Goal: Task Accomplishment & Management: Use online tool/utility

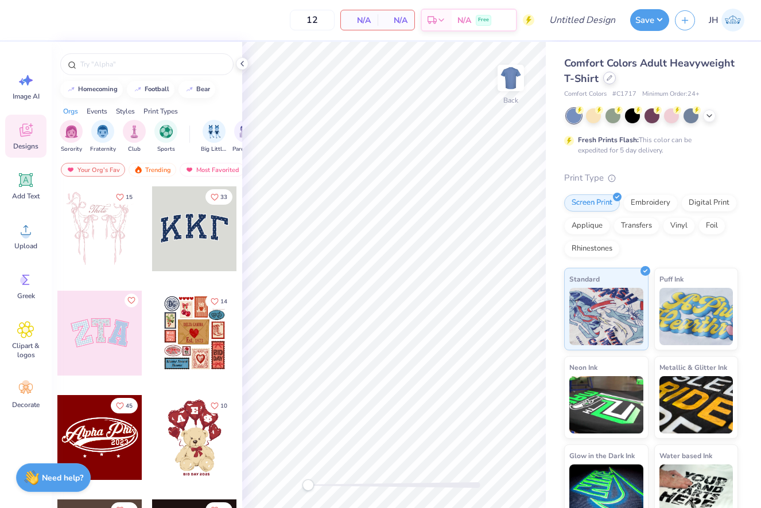
click at [610, 80] on icon at bounding box center [609, 78] width 6 height 6
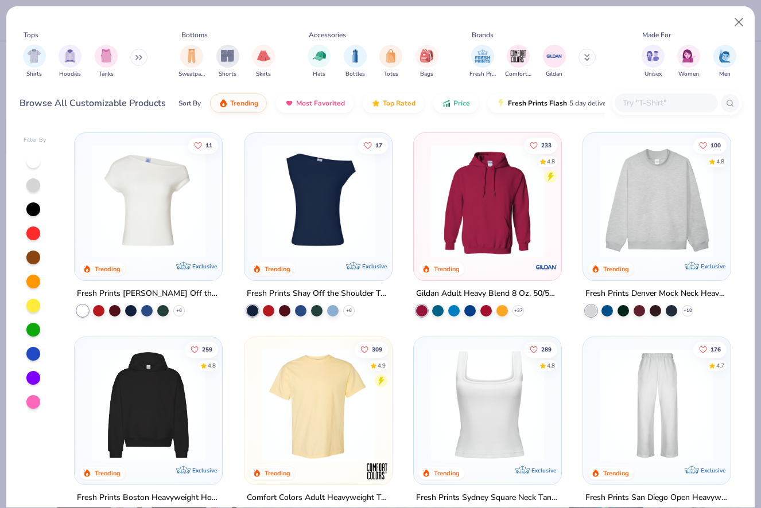
click at [490, 228] on img at bounding box center [487, 201] width 124 height 113
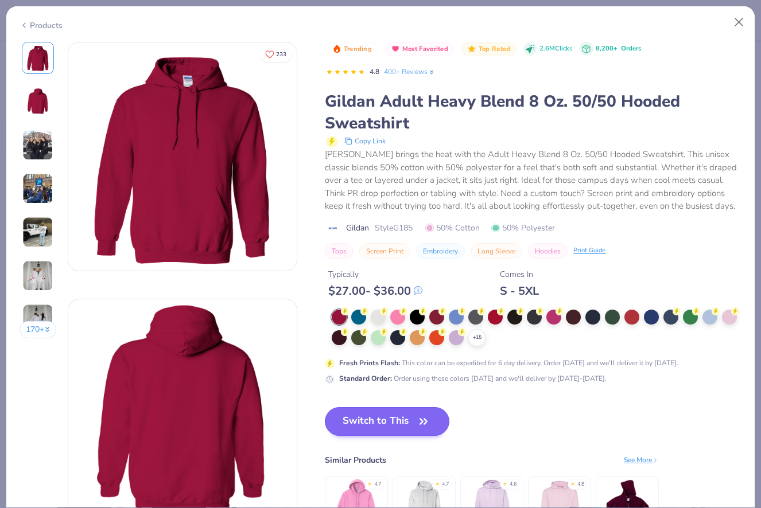
click at [428, 411] on button "Switch to This" at bounding box center [387, 421] width 124 height 29
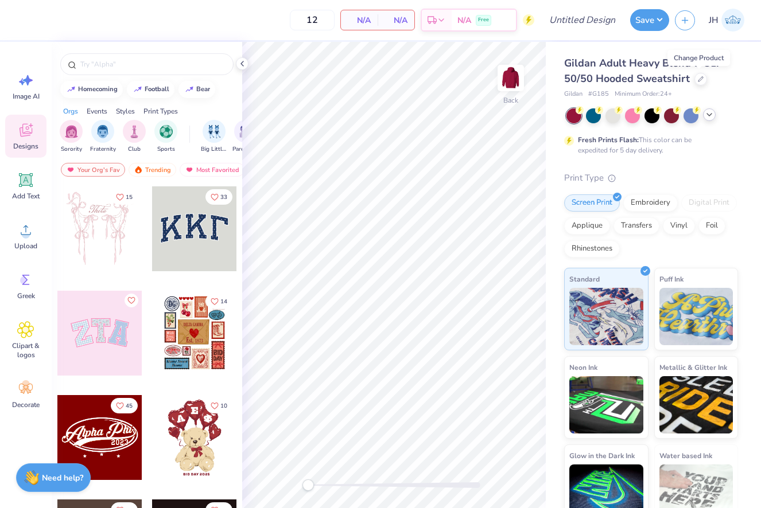
click at [706, 116] on icon at bounding box center [708, 114] width 9 height 9
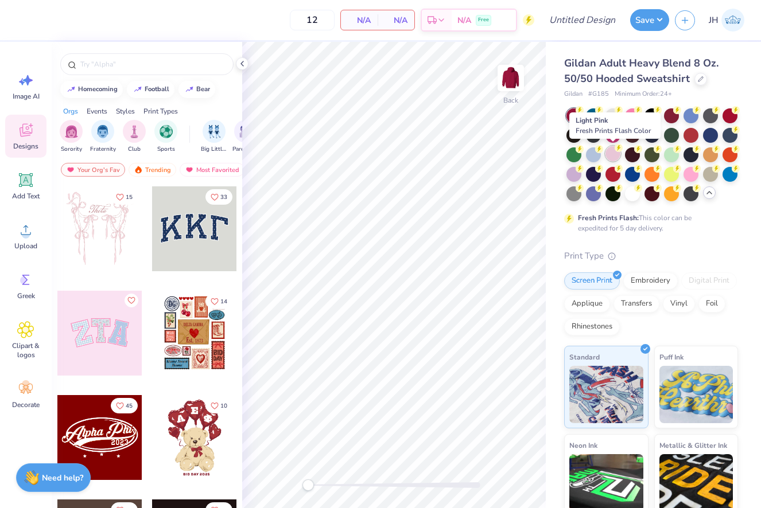
click at [610, 156] on div at bounding box center [612, 153] width 15 height 15
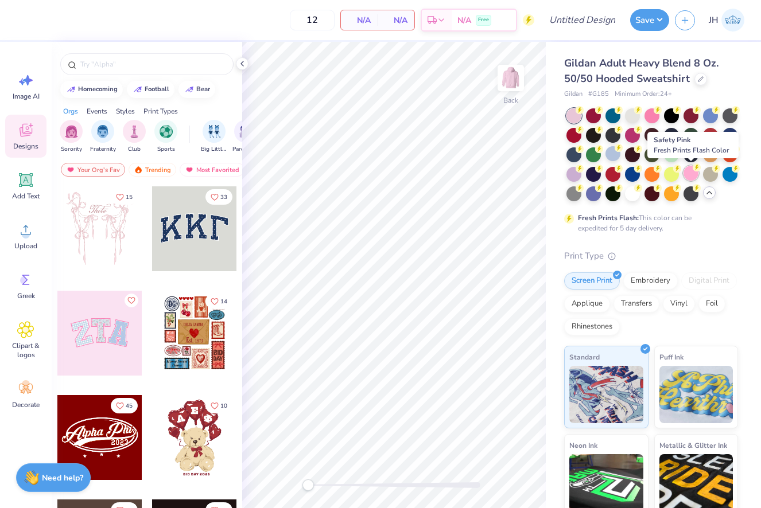
click at [695, 170] on circle at bounding box center [696, 167] width 8 height 8
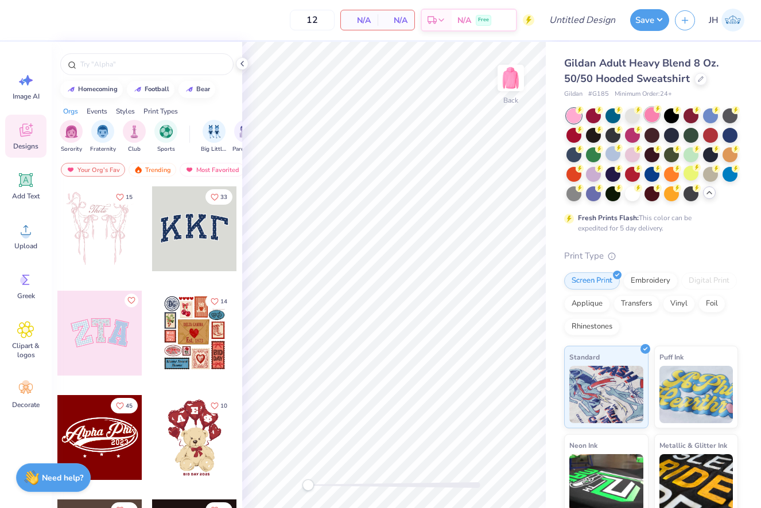
click at [652, 113] on div at bounding box center [651, 114] width 15 height 15
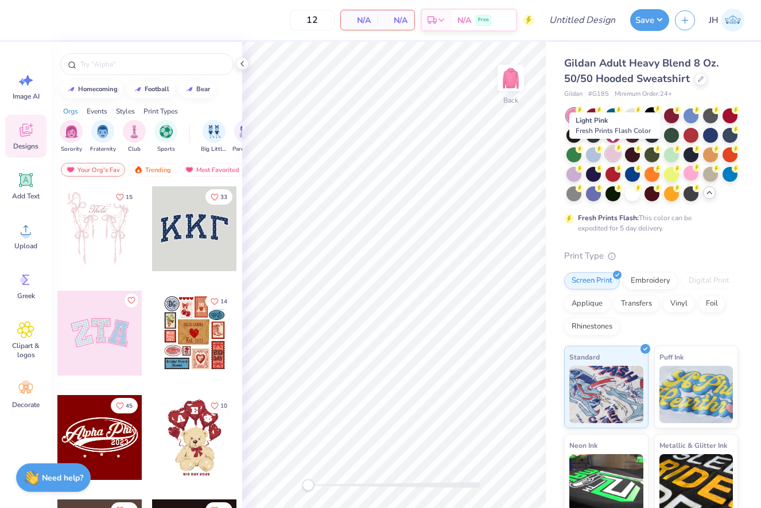
click at [612, 151] on div at bounding box center [612, 153] width 15 height 15
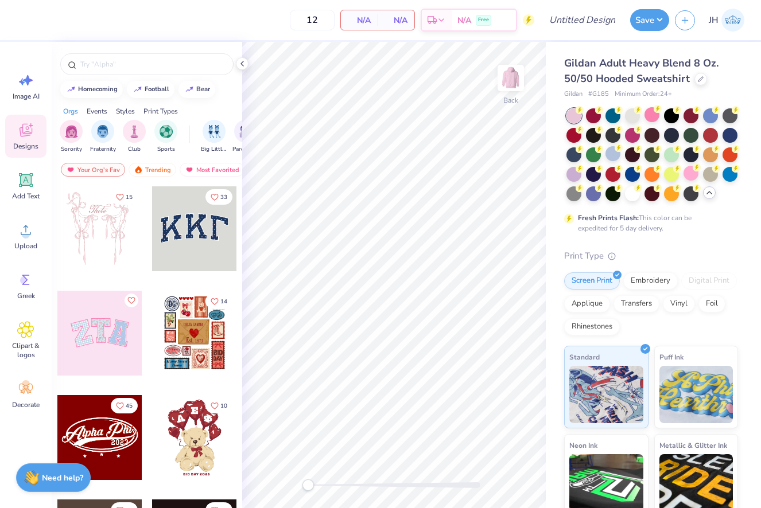
click at [108, 334] on div at bounding box center [99, 333] width 85 height 85
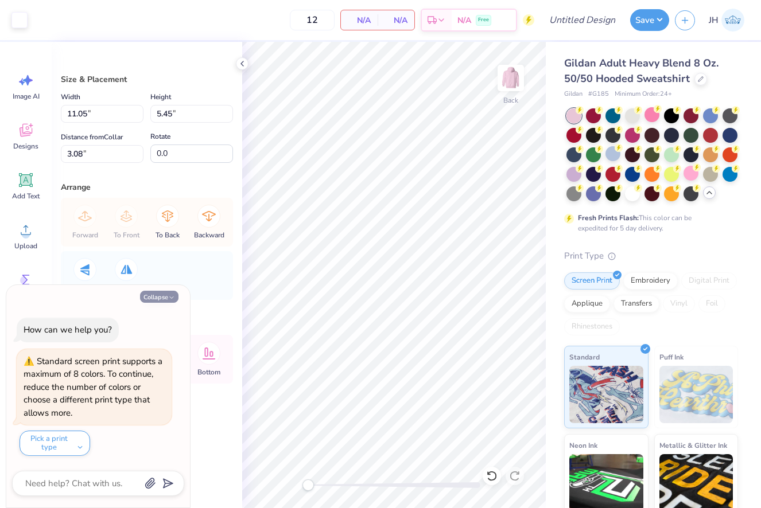
click at [163, 301] on button "Collapse" at bounding box center [159, 297] width 38 height 12
type textarea "x"
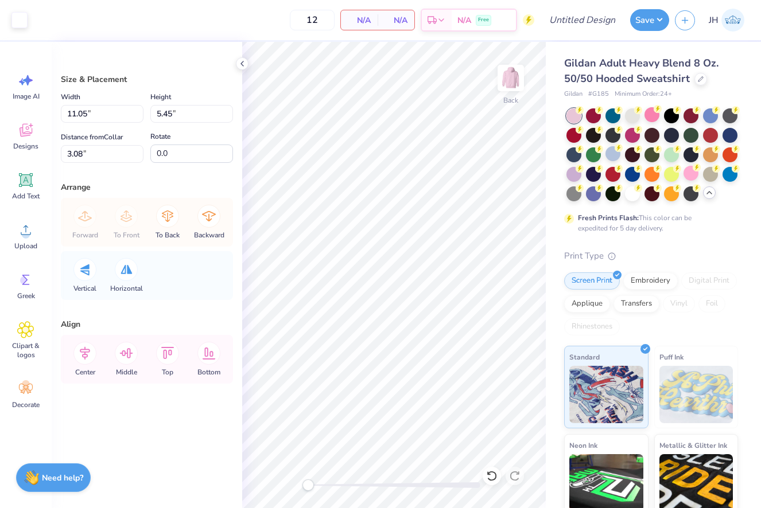
type input "11.25"
type input "5.63"
type input "3.00"
click at [493, 483] on div at bounding box center [491, 476] width 18 height 18
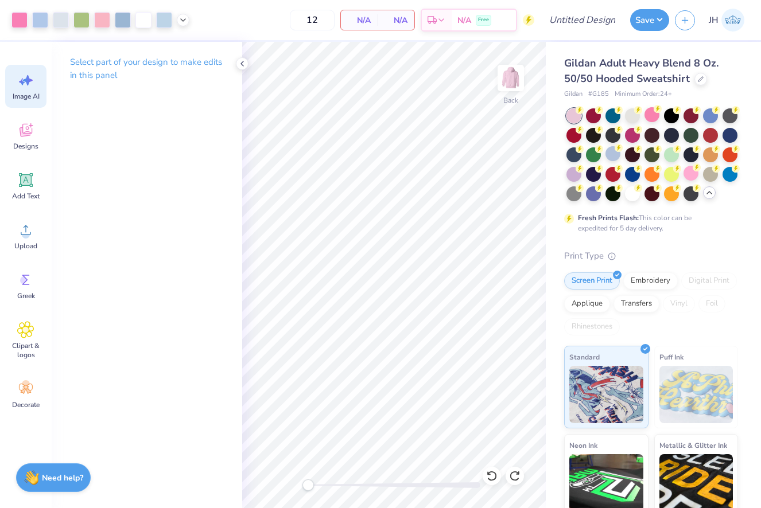
click at [22, 86] on icon at bounding box center [25, 80] width 17 height 17
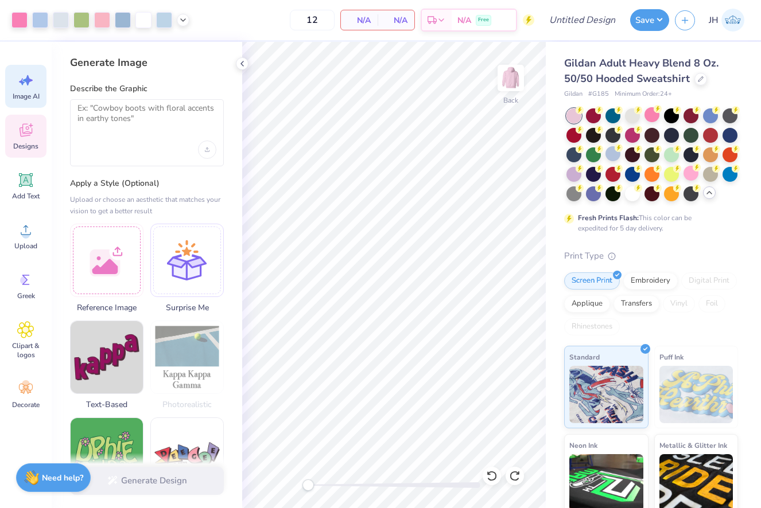
click at [19, 135] on icon at bounding box center [25, 130] width 17 height 17
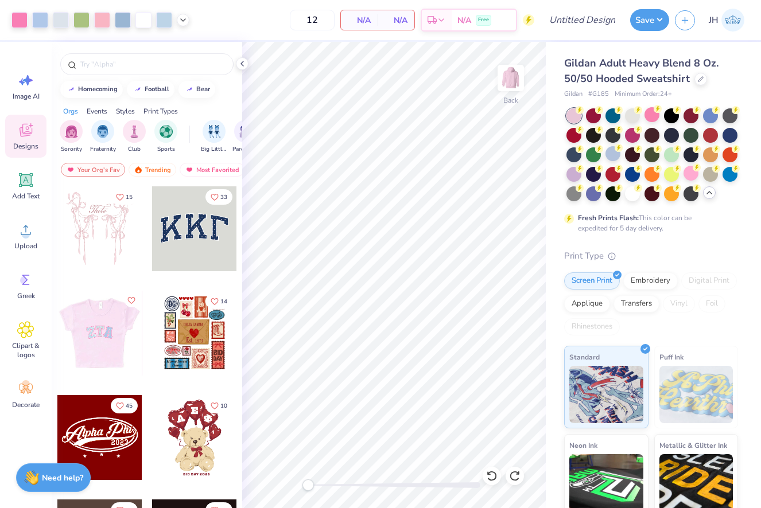
click at [107, 330] on div at bounding box center [99, 333] width 255 height 85
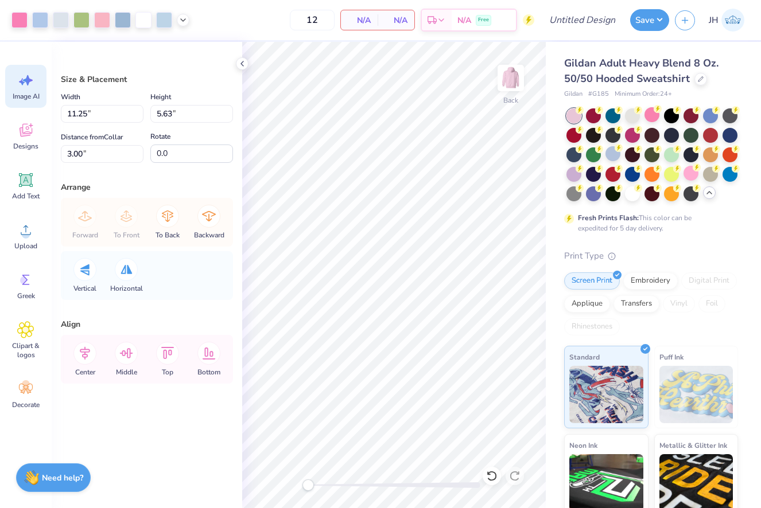
click at [28, 85] on icon at bounding box center [28, 80] width 10 height 10
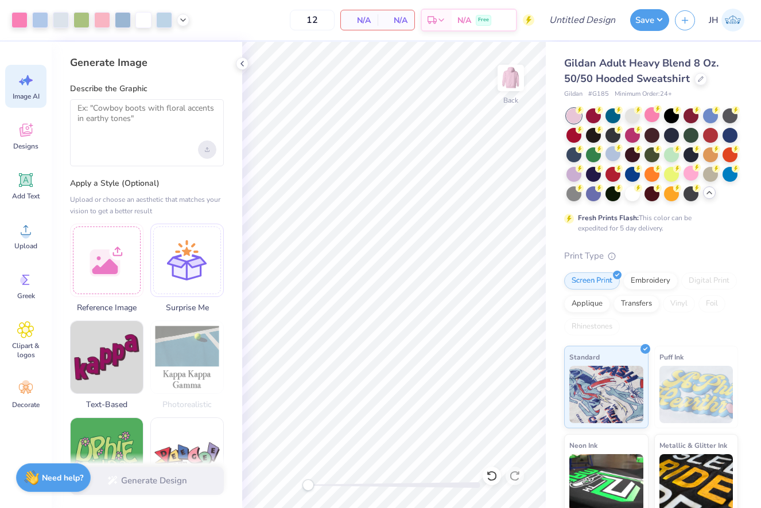
click at [211, 149] on div "Upload image" at bounding box center [207, 150] width 18 height 18
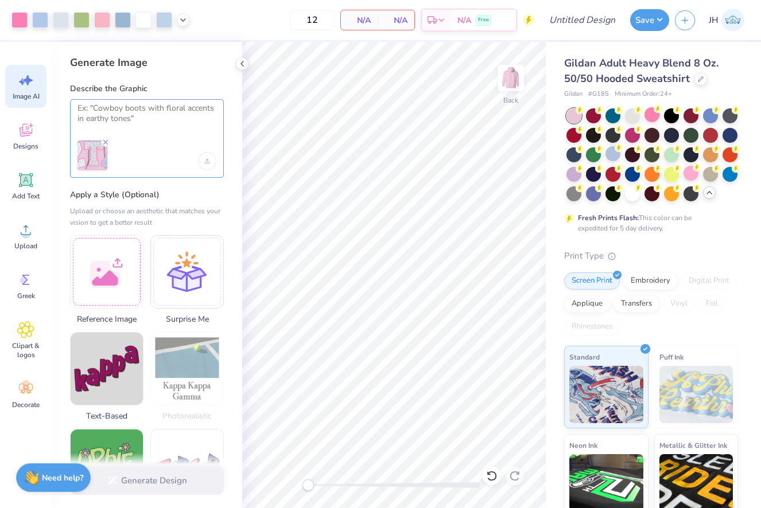
click at [132, 112] on textarea at bounding box center [146, 117] width 139 height 29
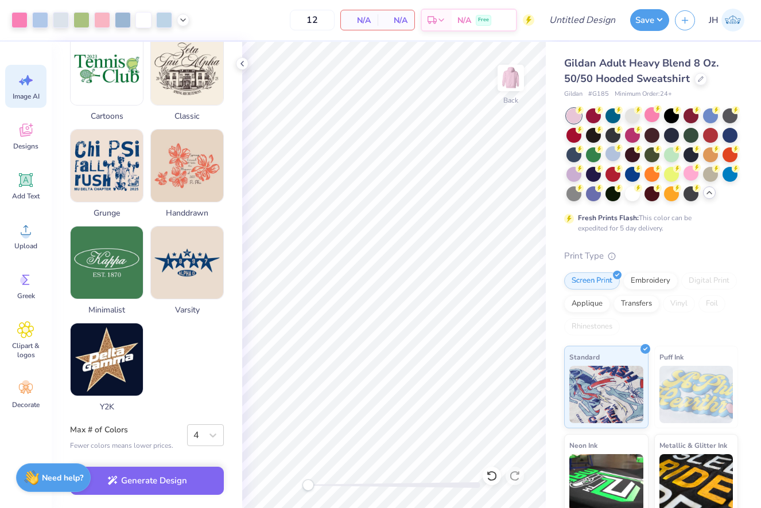
scroll to position [500, 0]
type textarea "Using this design change "ZTA" to "XIOM""
click at [196, 477] on button "Generate Design" at bounding box center [147, 478] width 154 height 28
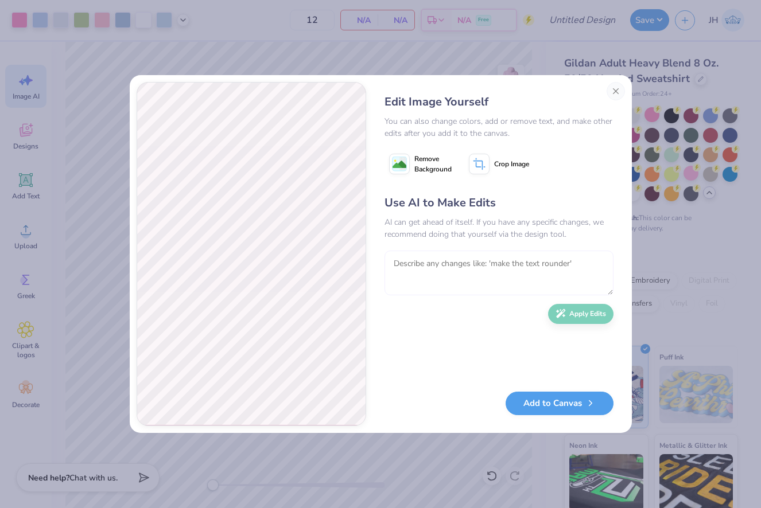
click at [410, 266] on textarea at bounding box center [498, 273] width 229 height 45
type textarea "change the "O" to a different pattern"
click at [586, 314] on button "Apply Edits" at bounding box center [580, 311] width 65 height 20
click at [562, 407] on button "Add to Canvas" at bounding box center [559, 401] width 108 height 24
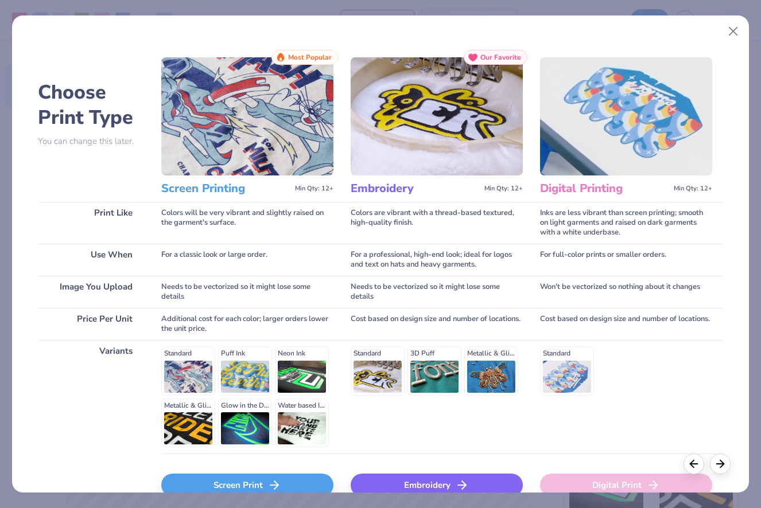
click at [230, 482] on div "Screen Print" at bounding box center [247, 485] width 172 height 23
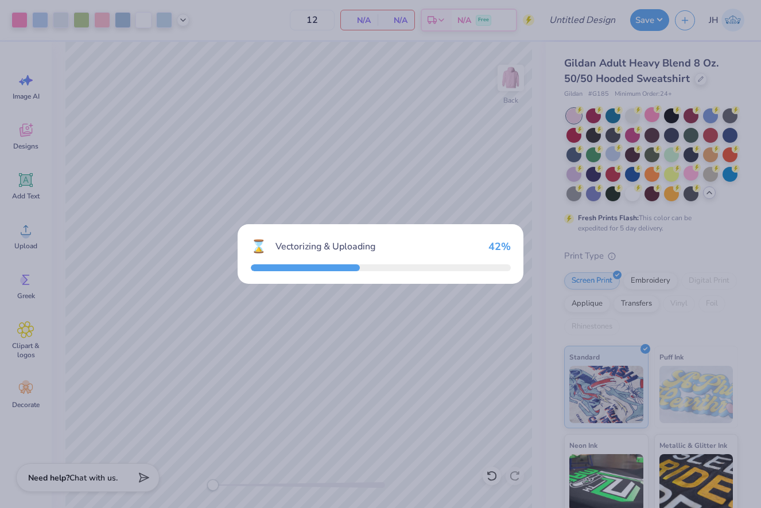
click at [346, 244] on body "Art colors 12 N/A Per Item N/A Total Est. Delivery N/A Free Design Title Save J…" at bounding box center [380, 254] width 761 height 508
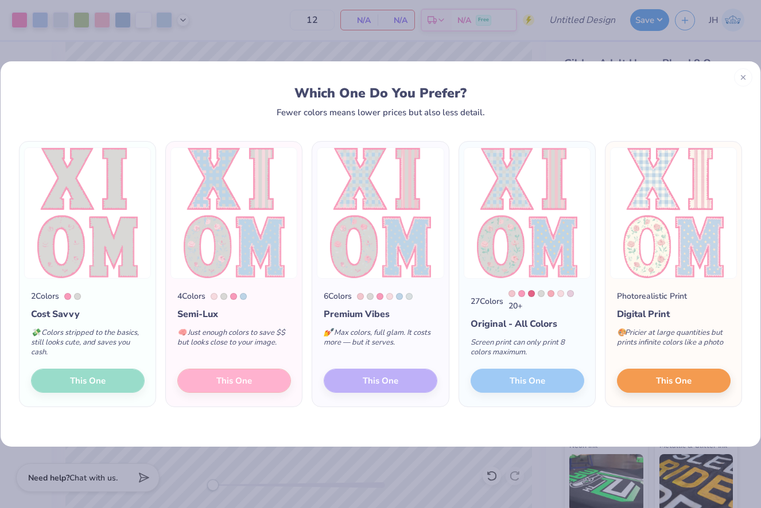
click at [386, 381] on div "6 Colors Premium Vibes 💅 Max colors, full glam. It costs more — but it serves. …" at bounding box center [380, 343] width 136 height 128
click at [384, 381] on div "6 Colors Premium Vibes 💅 Max colors, full glam. It costs more — but it serves. …" at bounding box center [380, 343] width 136 height 128
click at [661, 379] on span "This One" at bounding box center [674, 379] width 36 height 13
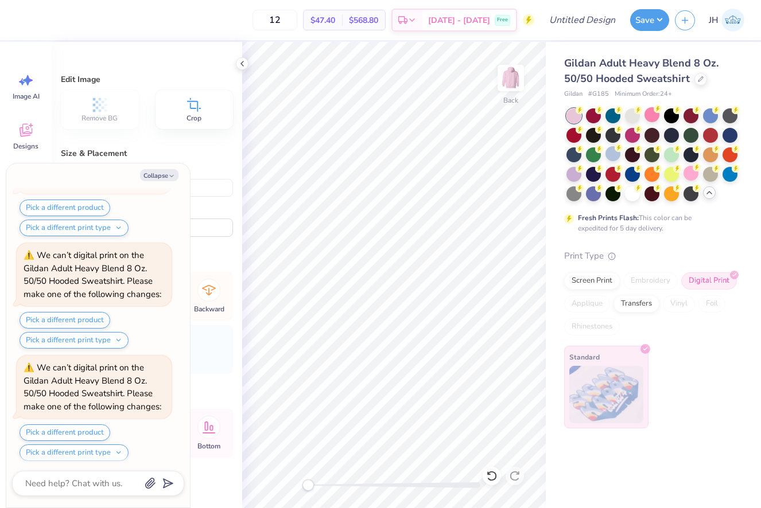
scroll to position [322, 0]
type textarea "x"
type input "5.29"
type input "6.85"
type input "7.11"
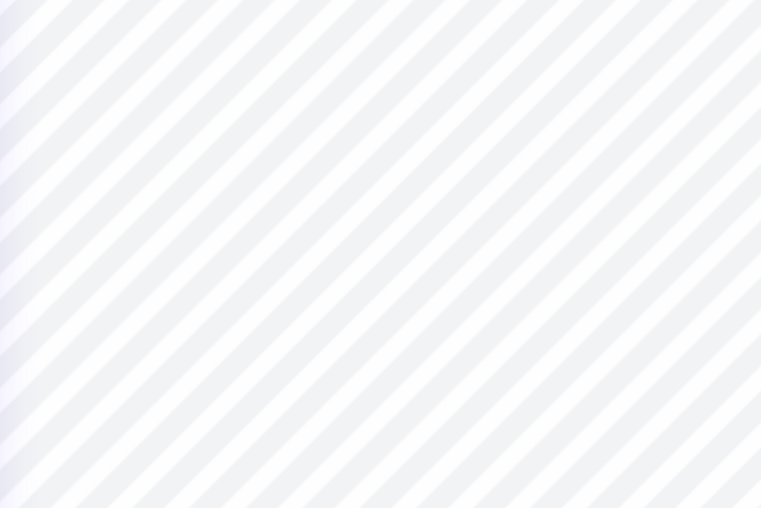
scroll to position [1657, 0]
type textarea "x"
type input "3.00"
type textarea "x"
type input "6.43"
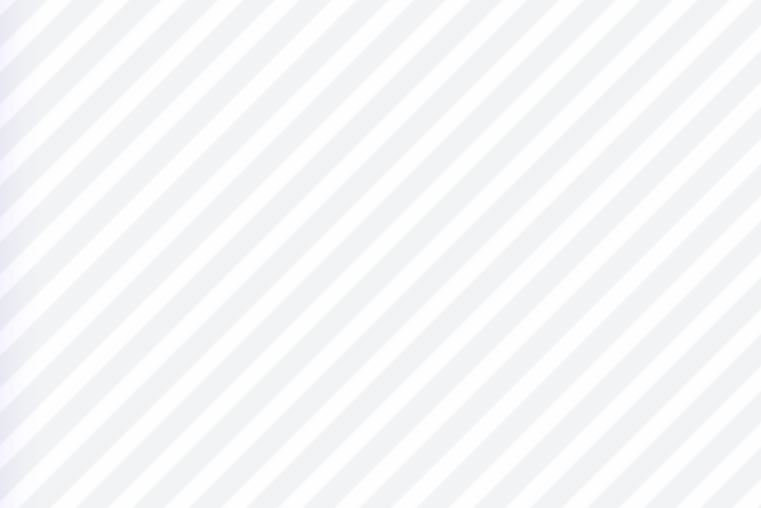
type input "8.33"
type input "1.52"
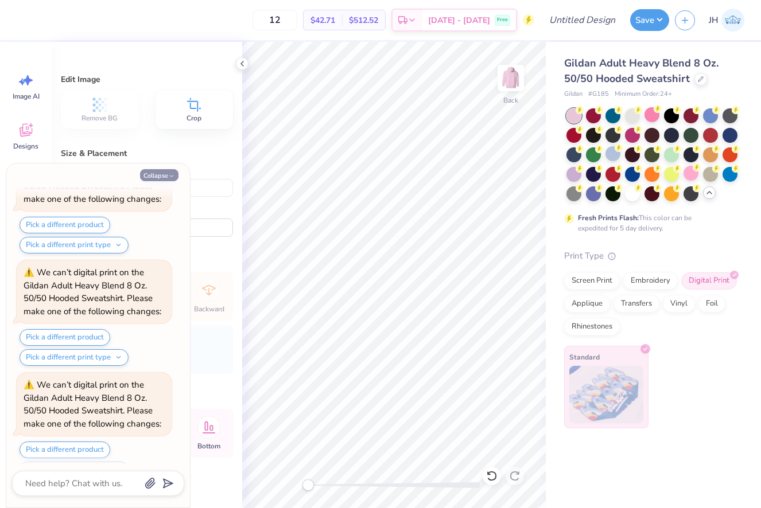
click at [163, 171] on button "Collapse" at bounding box center [159, 175] width 38 height 12
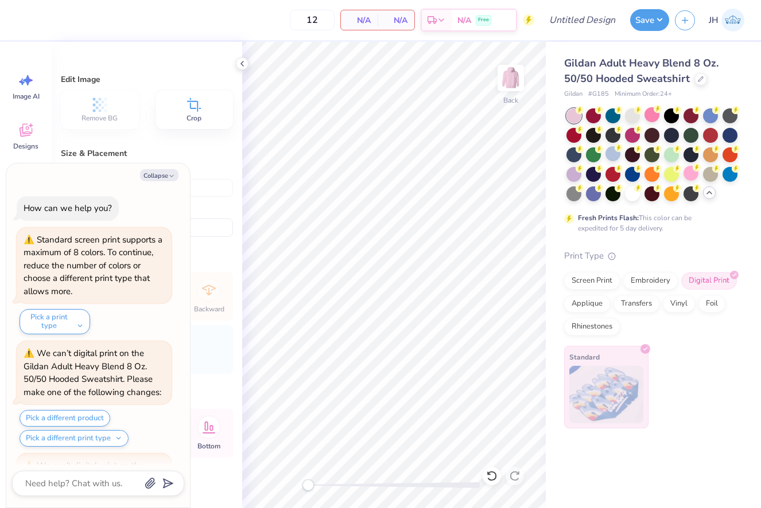
scroll to position [1991, 0]
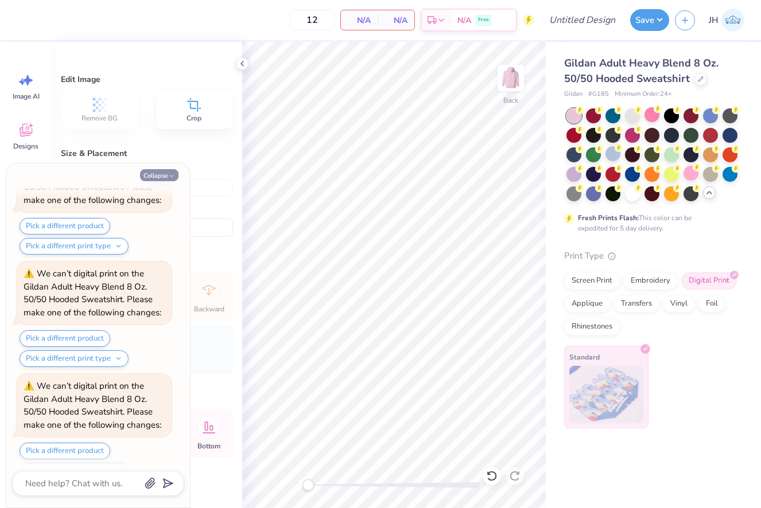
click at [169, 171] on button "Collapse" at bounding box center [159, 175] width 38 height 12
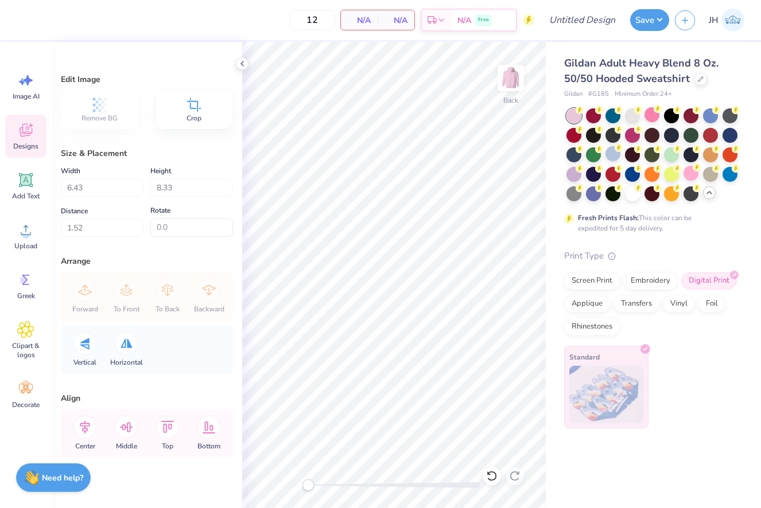
click at [24, 123] on icon at bounding box center [25, 130] width 17 height 17
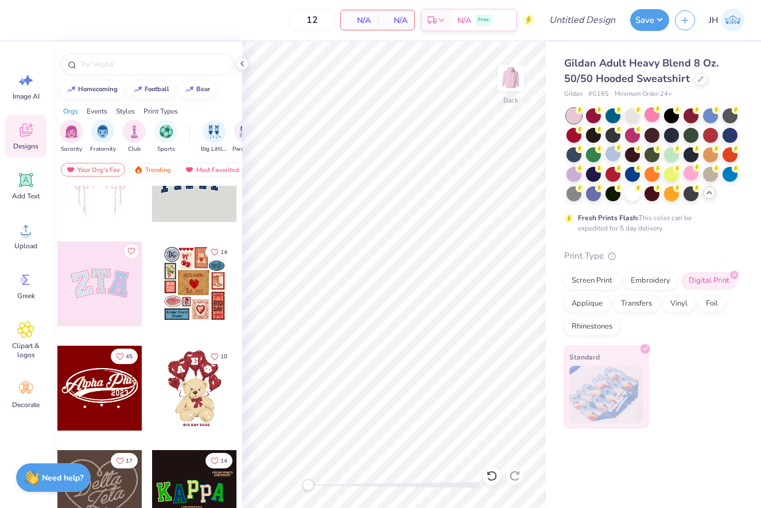
scroll to position [50, 0]
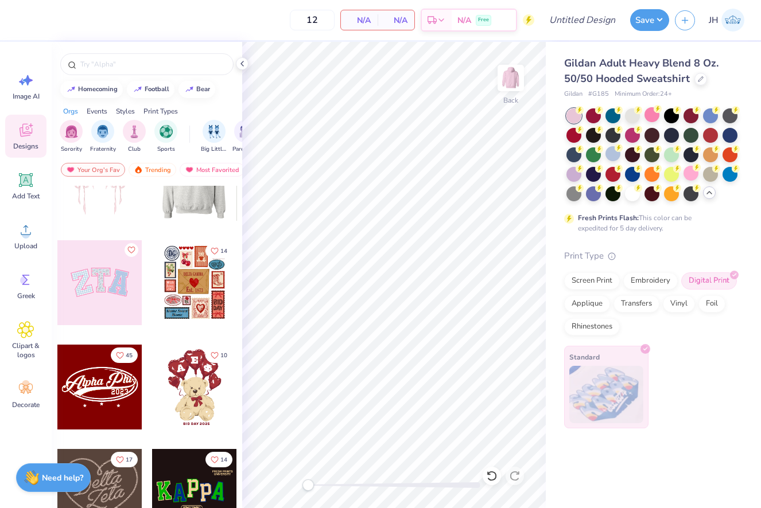
click at [186, 203] on div at bounding box center [193, 178] width 85 height 85
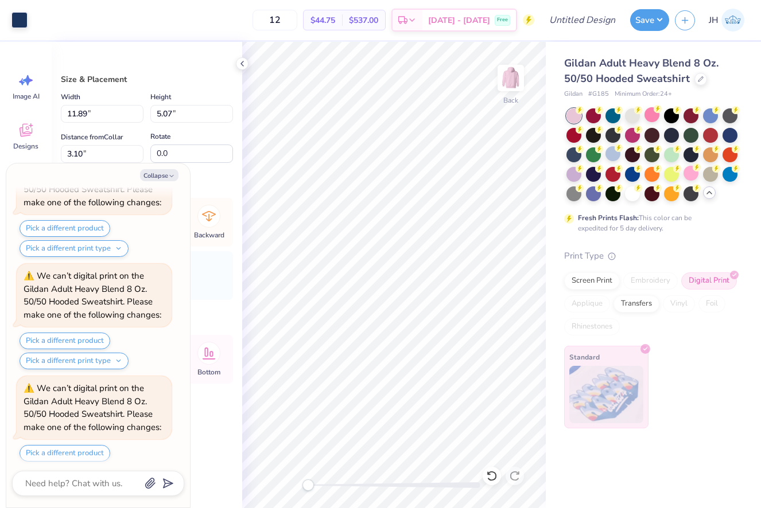
scroll to position [2325, 0]
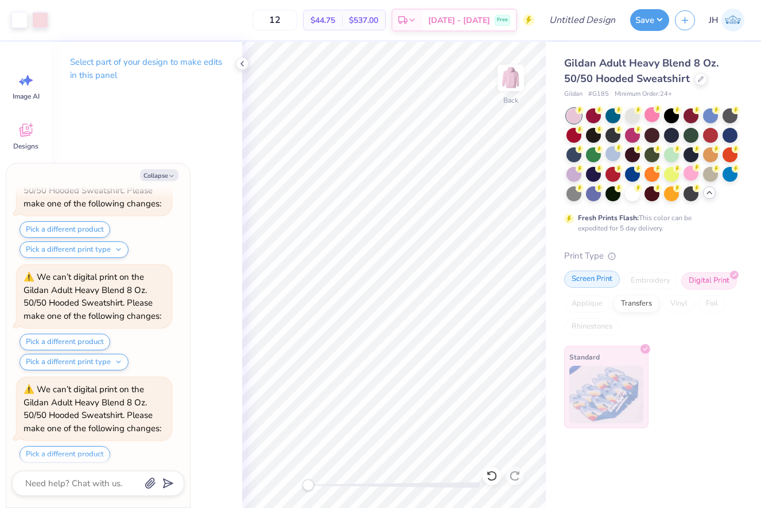
click at [602, 284] on div "Screen Print" at bounding box center [592, 279] width 56 height 17
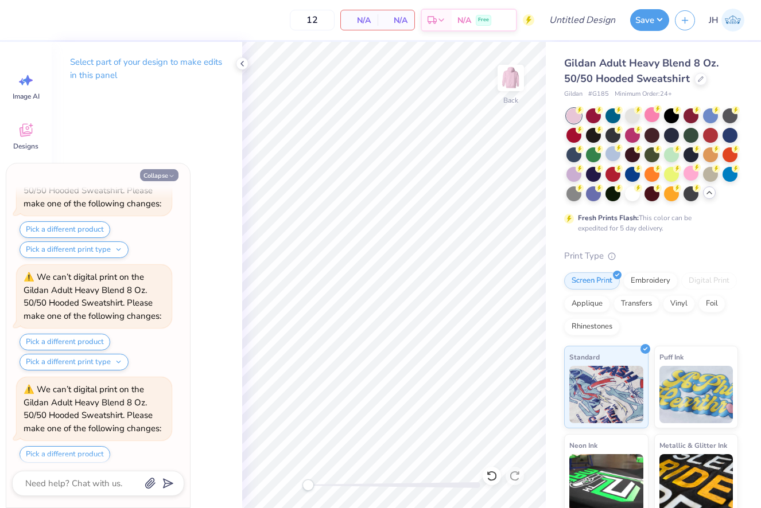
click at [172, 181] on div "Collapse How can we help you? Standard screen print supports a maximum of 8 col…" at bounding box center [98, 335] width 184 height 344
click at [154, 166] on div "Collapse How can we help you? Standard screen print supports a maximum of 8 col…" at bounding box center [98, 335] width 184 height 344
click at [154, 174] on button "Collapse" at bounding box center [159, 175] width 38 height 12
type textarea "x"
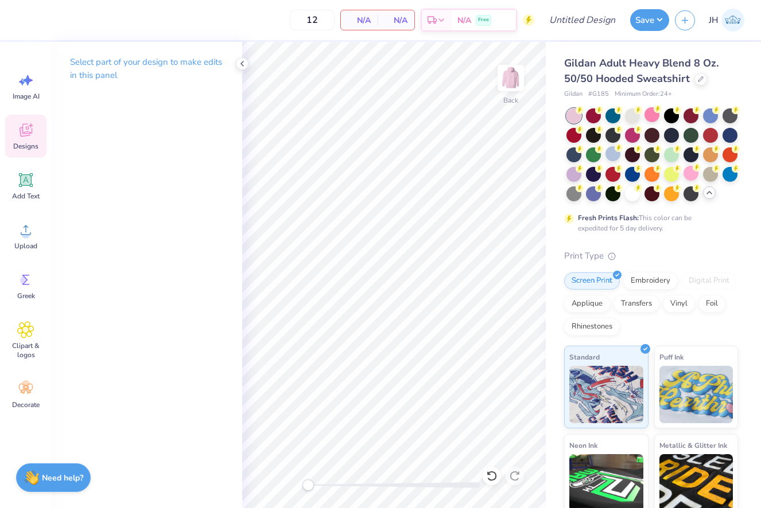
click at [24, 142] on span "Designs" at bounding box center [25, 146] width 25 height 9
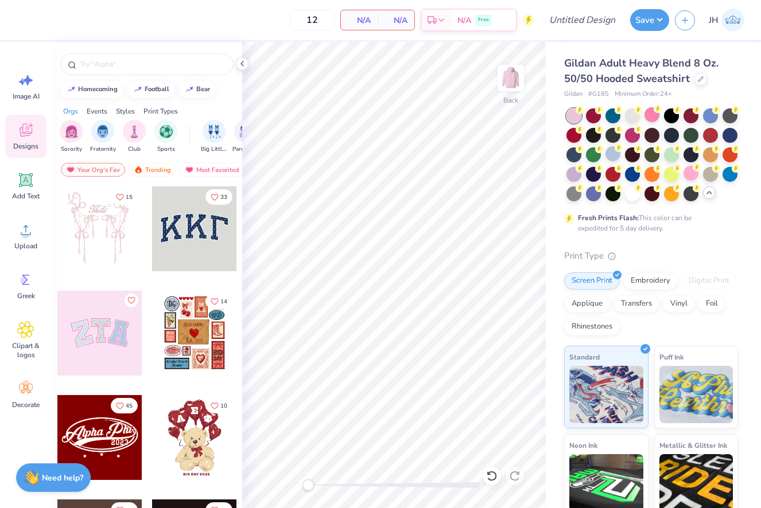
click at [217, 231] on div at bounding box center [194, 228] width 85 height 85
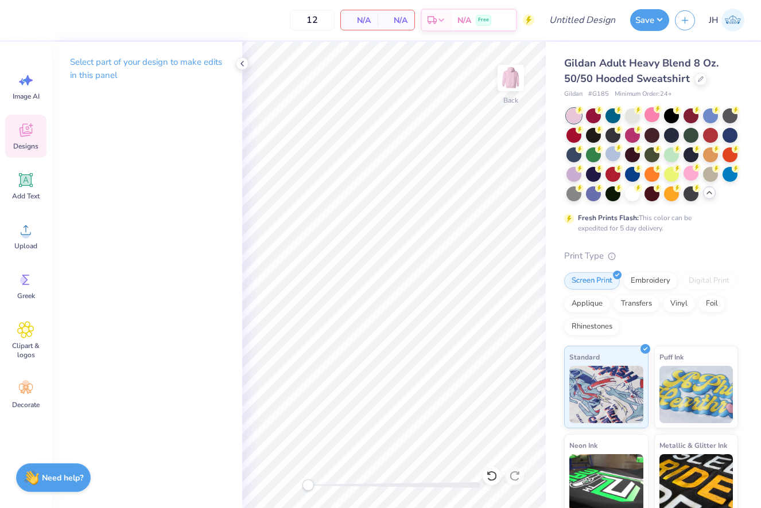
click at [32, 139] on div "Designs" at bounding box center [25, 136] width 41 height 43
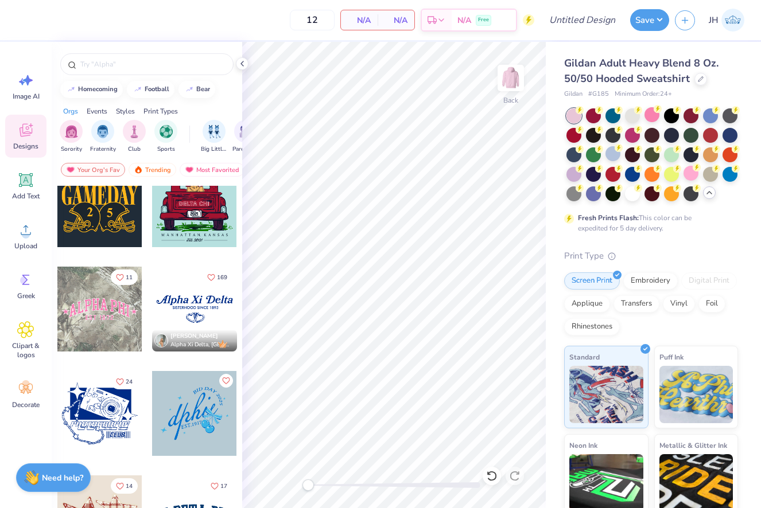
scroll to position [964, 0]
click at [120, 68] on input "text" at bounding box center [152, 64] width 147 height 11
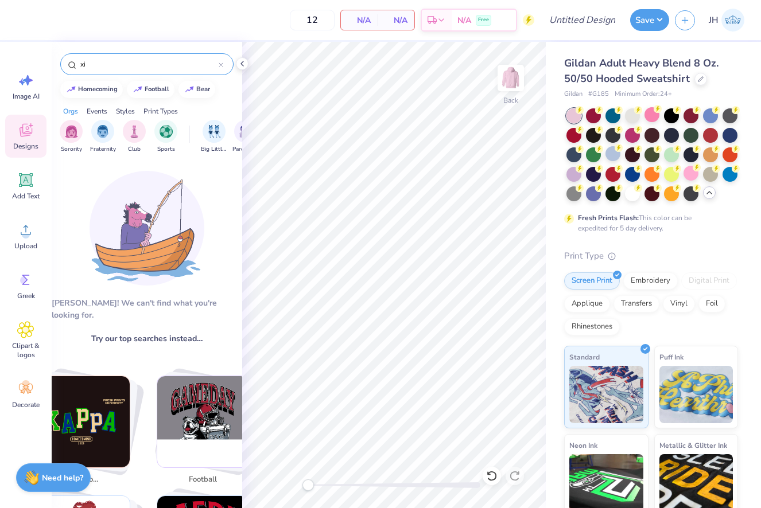
type input "x"
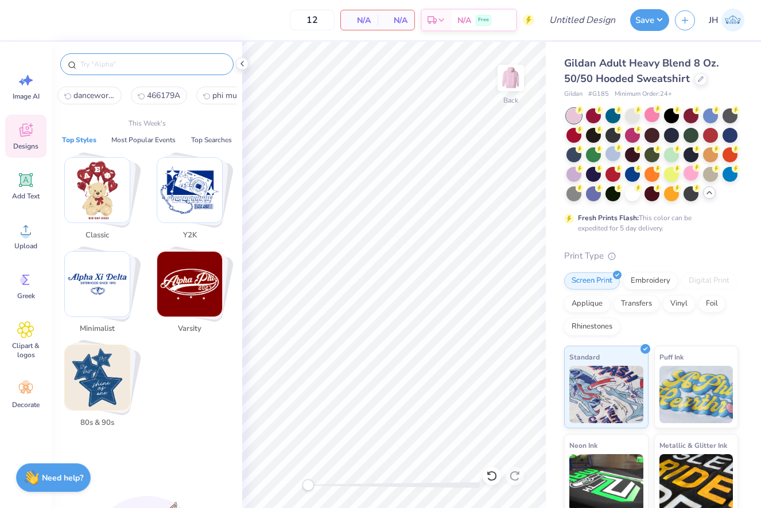
click at [110, 63] on input "text" at bounding box center [152, 64] width 147 height 11
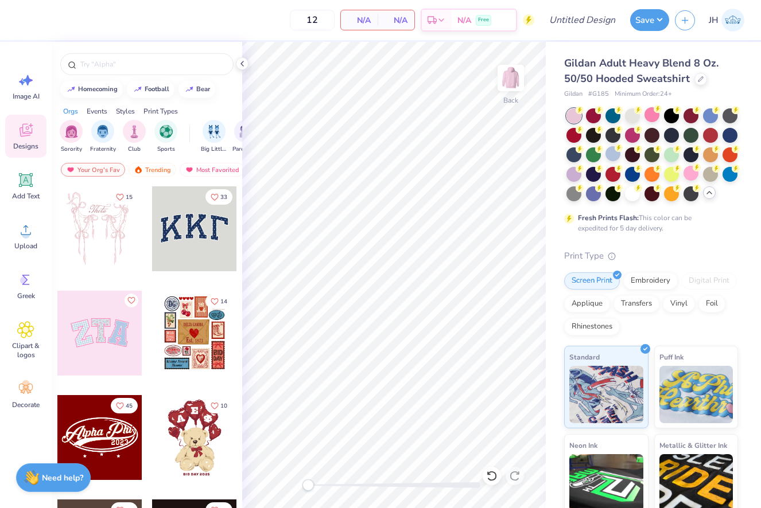
click at [26, 131] on icon at bounding box center [25, 130] width 17 height 17
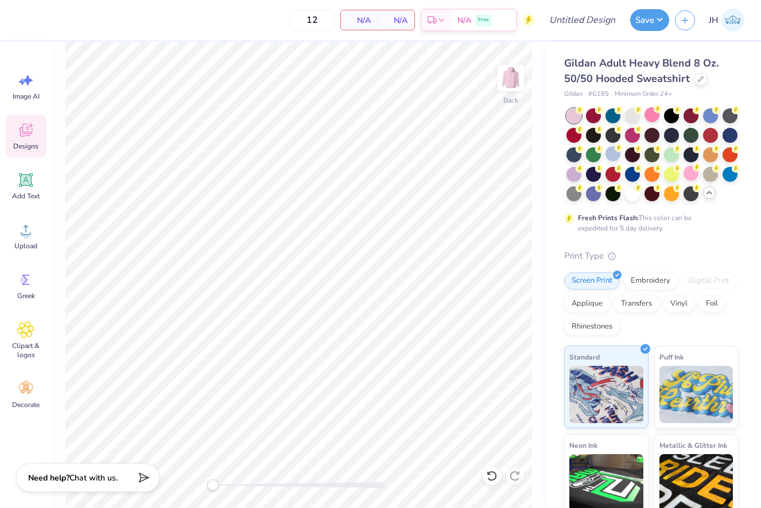
click at [24, 134] on icon at bounding box center [25, 131] width 11 height 9
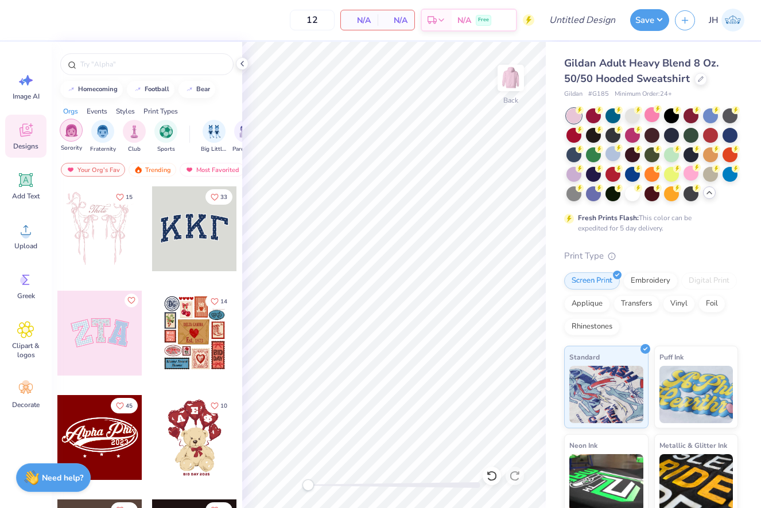
click at [66, 134] on img "filter for Sorority" at bounding box center [71, 130] width 13 height 13
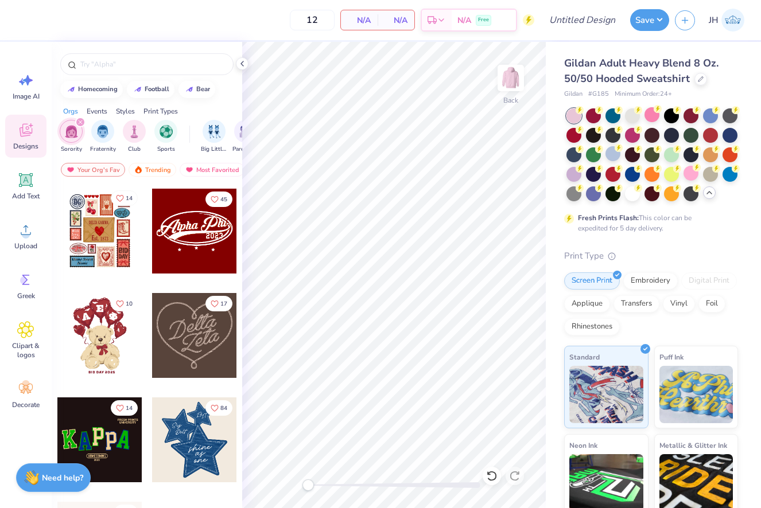
scroll to position [95, 0]
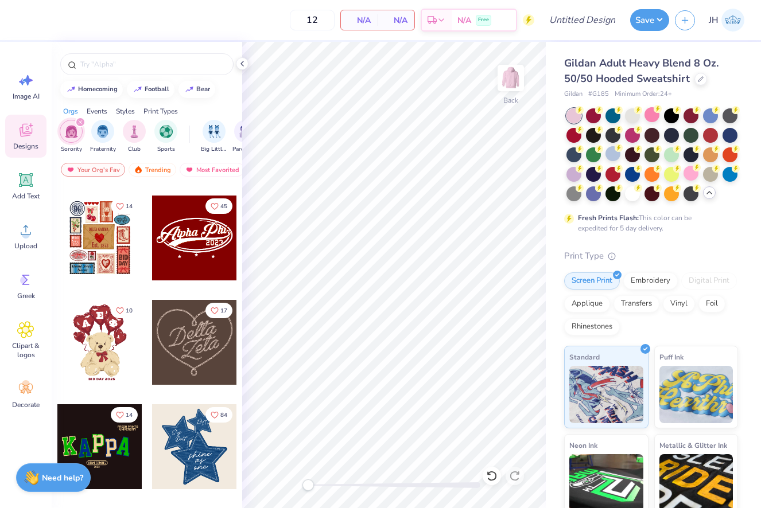
click at [193, 238] on div at bounding box center [194, 238] width 85 height 85
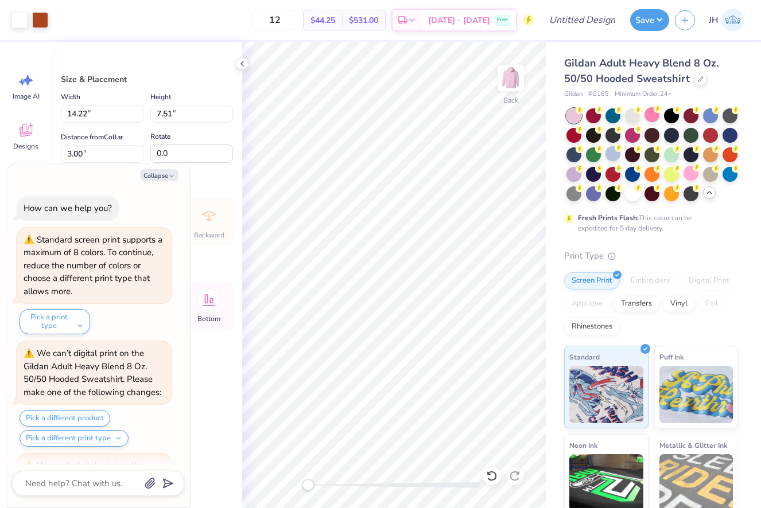
scroll to position [2381, 0]
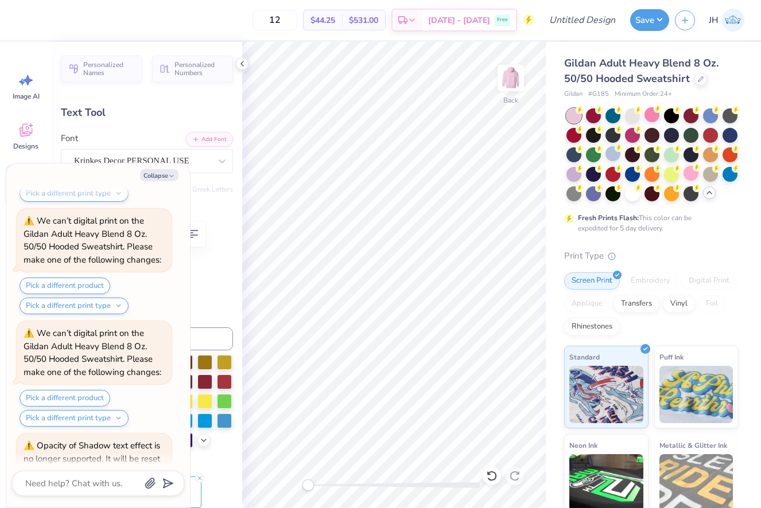
type textarea "x"
type textarea "Alpha Ph0"
type textarea "x"
type textarea "Alpha P0"
type textarea "x"
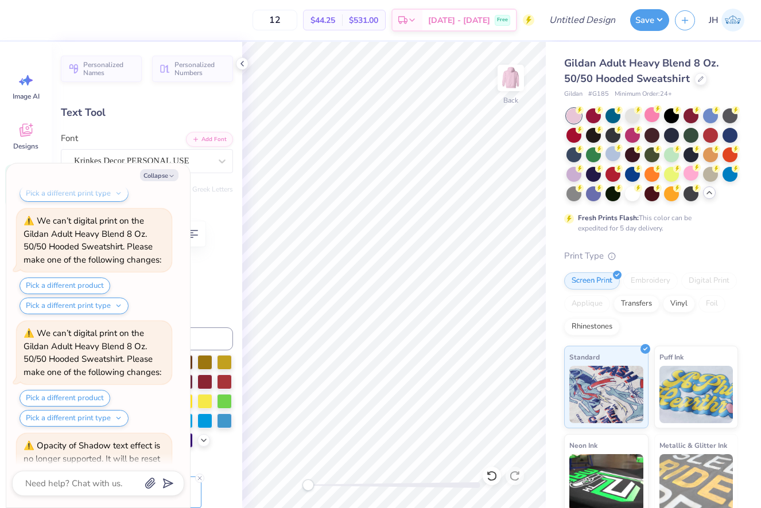
type textarea "Alpha 0"
type textarea "x"
type textarea "Alpha0"
type textarea "x"
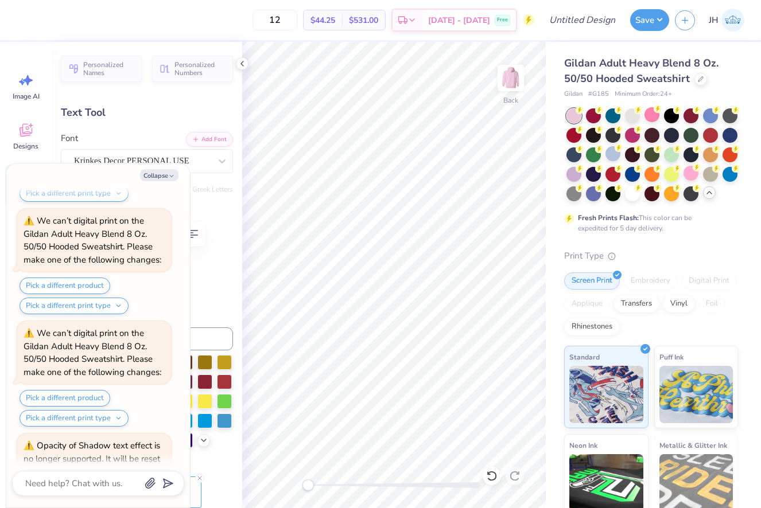
type textarea "Alph0"
type textarea "x"
type textarea "Alp0"
type textarea "x"
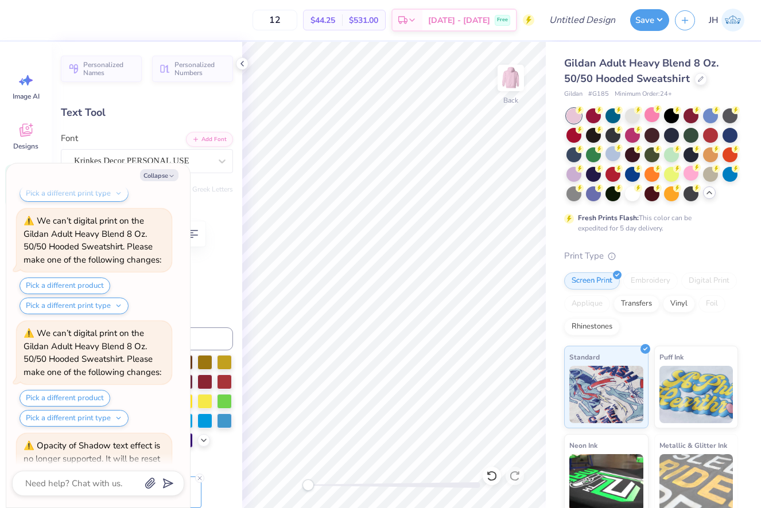
type textarea "Al0"
type textarea "x"
type textarea "A0"
type textarea "x"
type textarea "0"
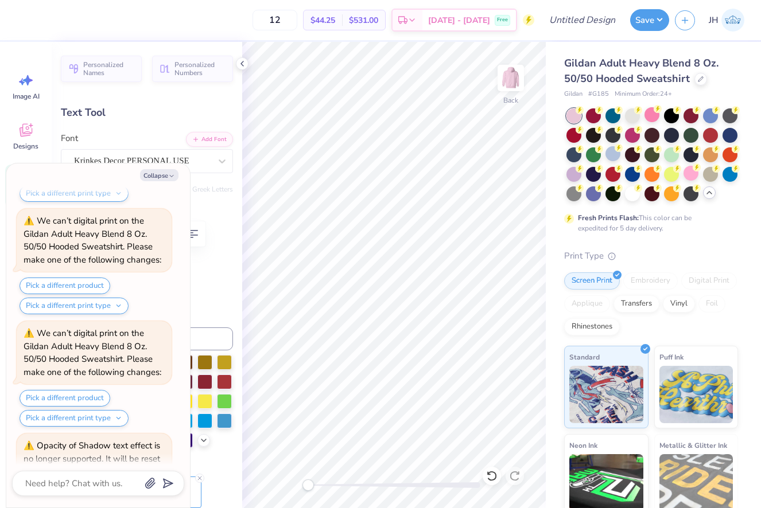
type textarea "x"
type textarea "X0"
type textarea "x"
type textarea "XI0"
type textarea "x"
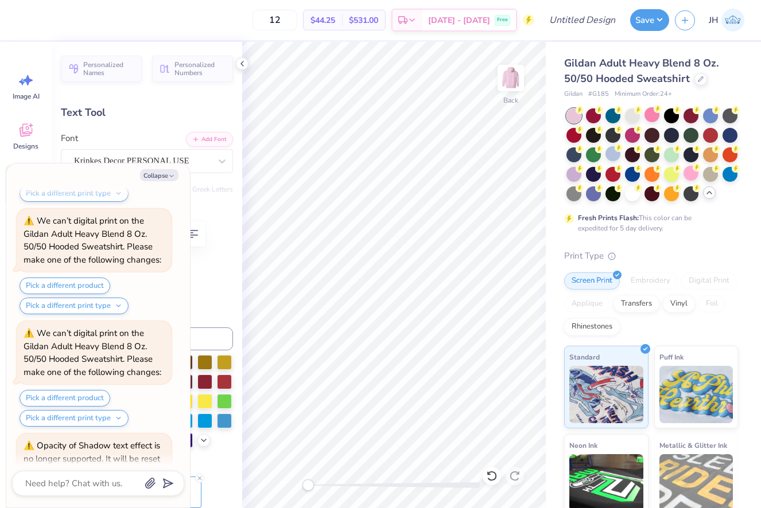
type textarea "X0"
type textarea "x"
type textarea "Xi0"
type textarea "x"
type textarea "Xi 0"
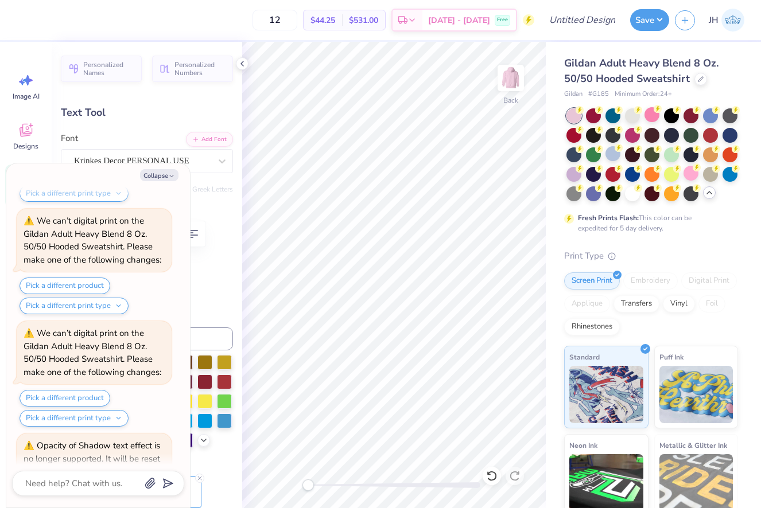
type textarea "x"
type textarea "Xi O0"
type textarea "x"
type textarea "Xi Om0"
type textarea "x"
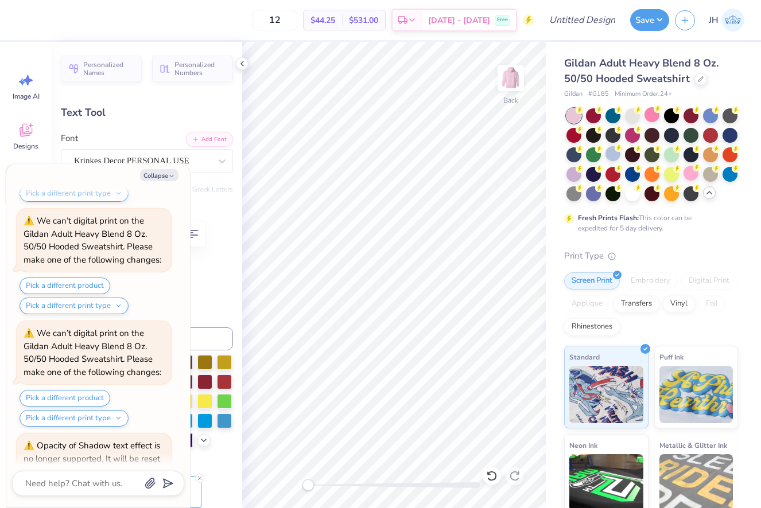
type textarea "Xi Omi0"
type textarea "x"
type textarea "Xi Omic0"
type textarea "x"
type textarea "Xi Omicr0"
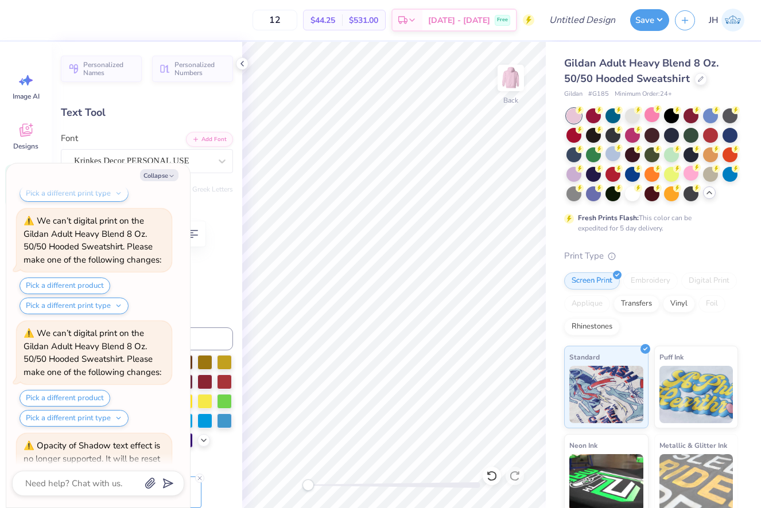
type textarea "x"
type textarea "Xi Omicro0"
type textarea "x"
type textarea "Xi Omicron0"
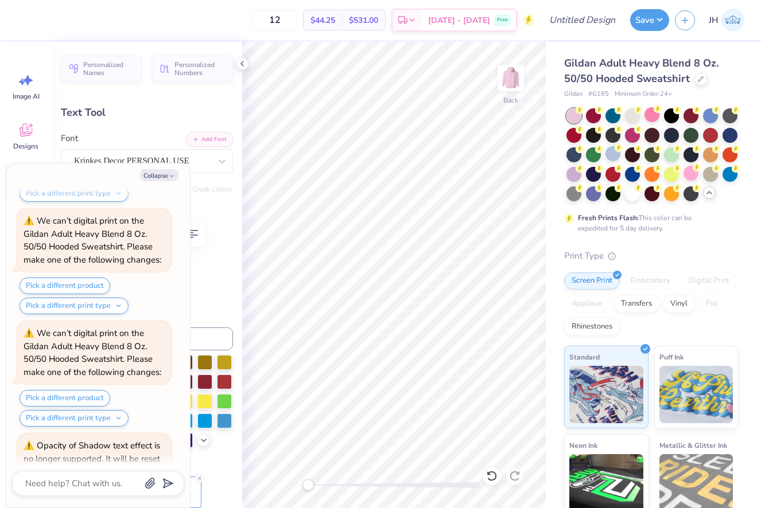
type textarea "x"
type input "3.19"
type input "1.18"
type input "7.03"
type input "0.0"
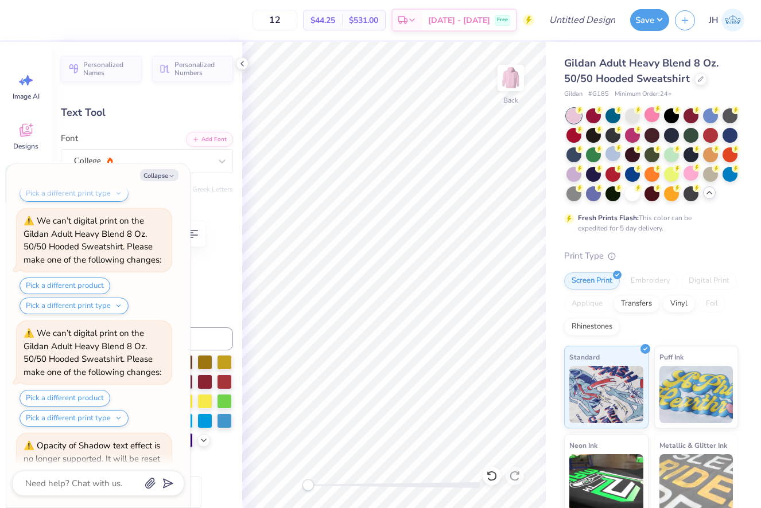
type textarea "x"
type textarea "202"
type textarea "x"
type textarea "2025"
click at [163, 170] on button "Collapse" at bounding box center [159, 175] width 38 height 12
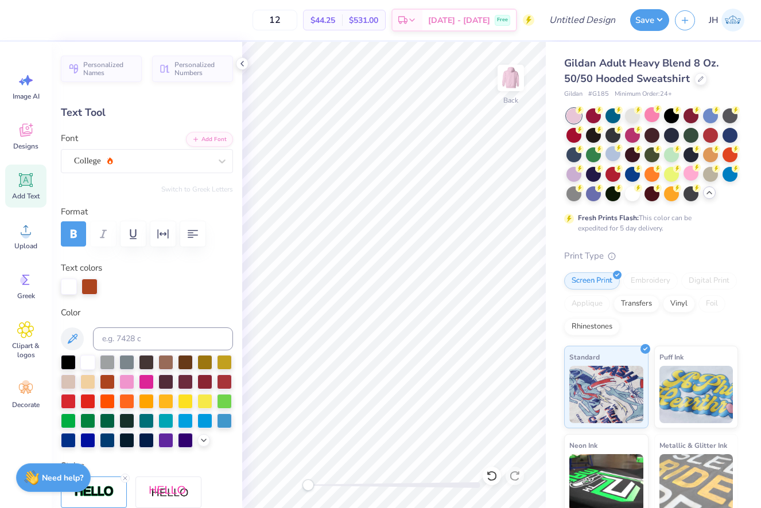
type textarea "x"
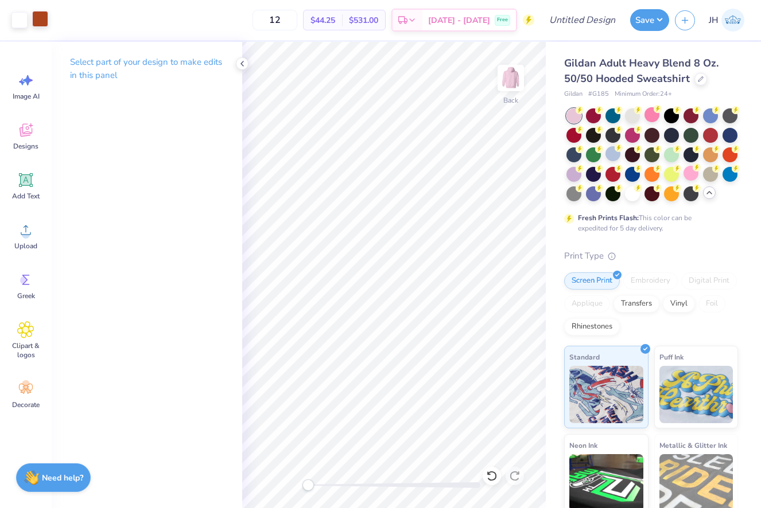
click at [42, 19] on div at bounding box center [40, 19] width 16 height 16
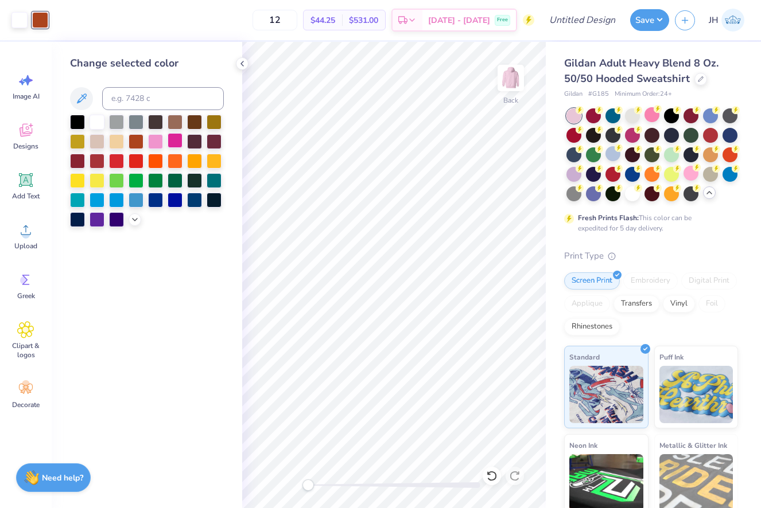
click at [177, 143] on div at bounding box center [174, 140] width 15 height 15
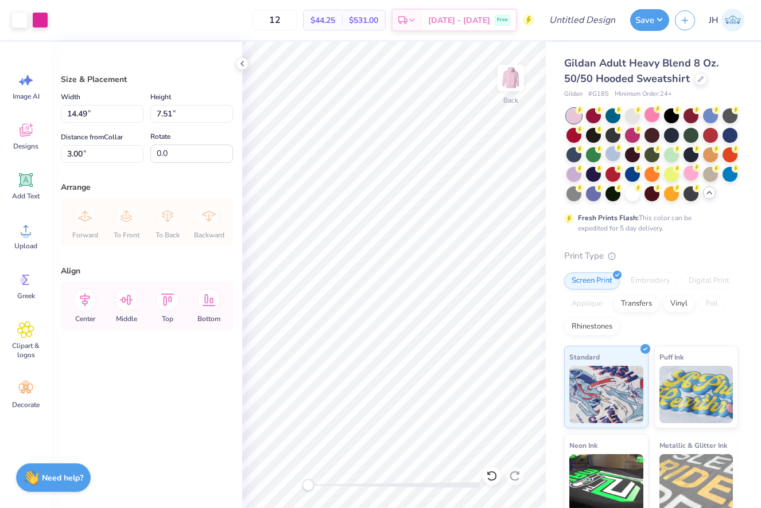
type input "12.86"
type input "6.67"
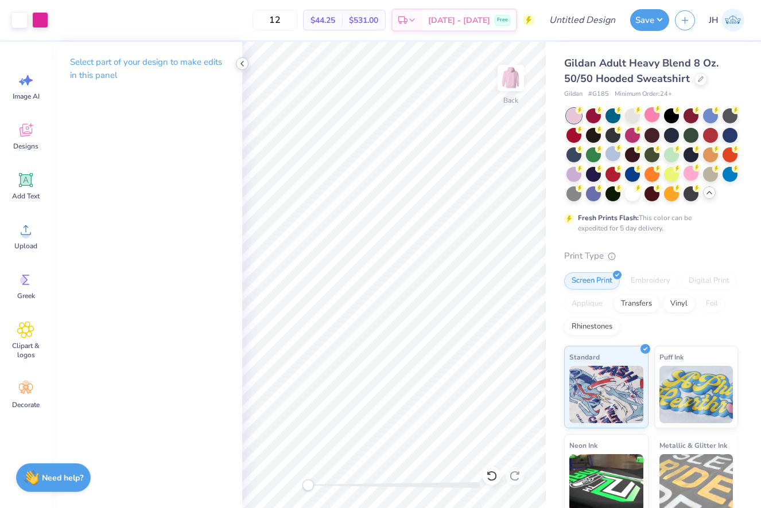
click at [240, 61] on icon at bounding box center [241, 63] width 9 height 9
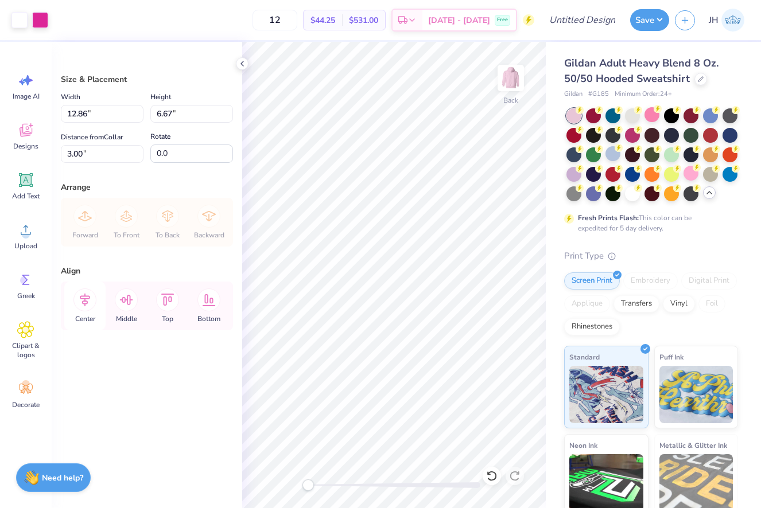
click at [79, 300] on icon at bounding box center [84, 300] width 23 height 23
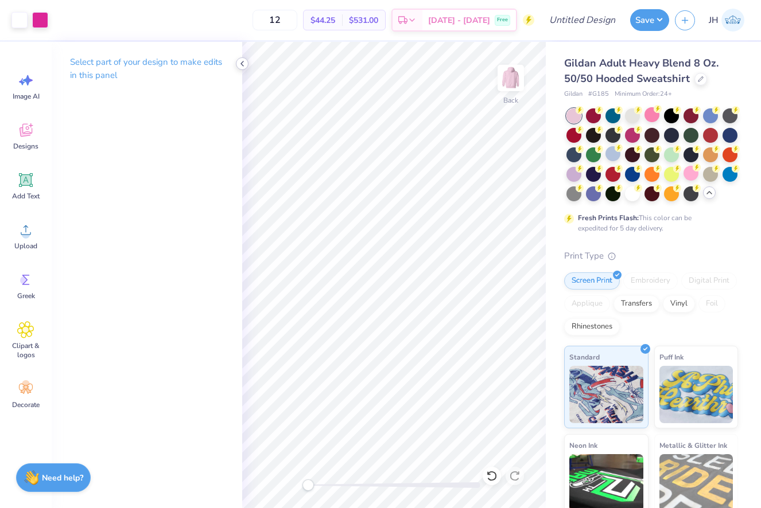
click at [243, 64] on icon at bounding box center [241, 63] width 9 height 9
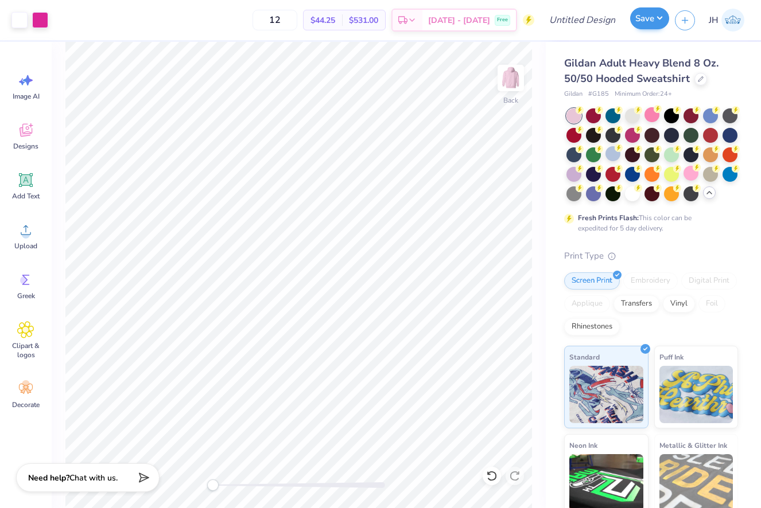
click at [645, 19] on button "Save" at bounding box center [649, 18] width 39 height 22
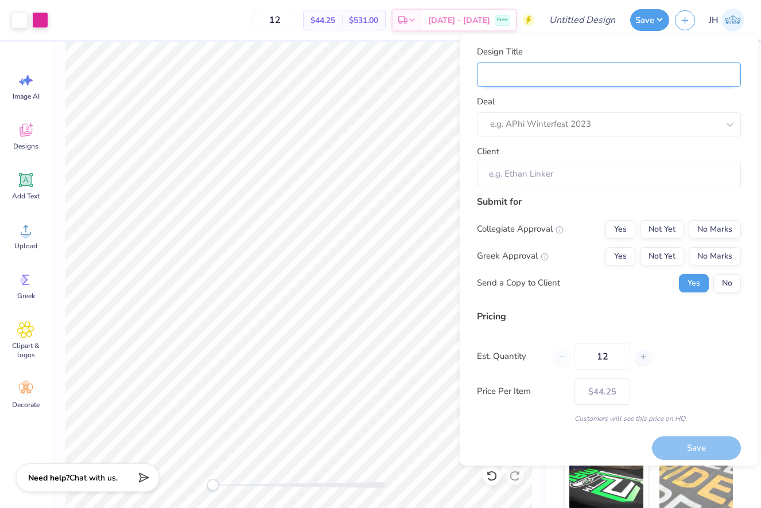
click at [614, 81] on input "Design Title" at bounding box center [609, 75] width 264 height 25
type input "X"
type input "XI"
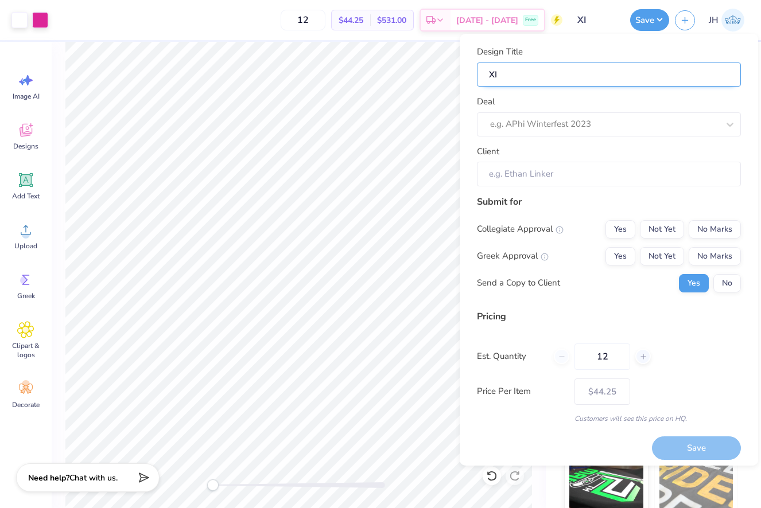
type input "XIO"
type input "XIOM"
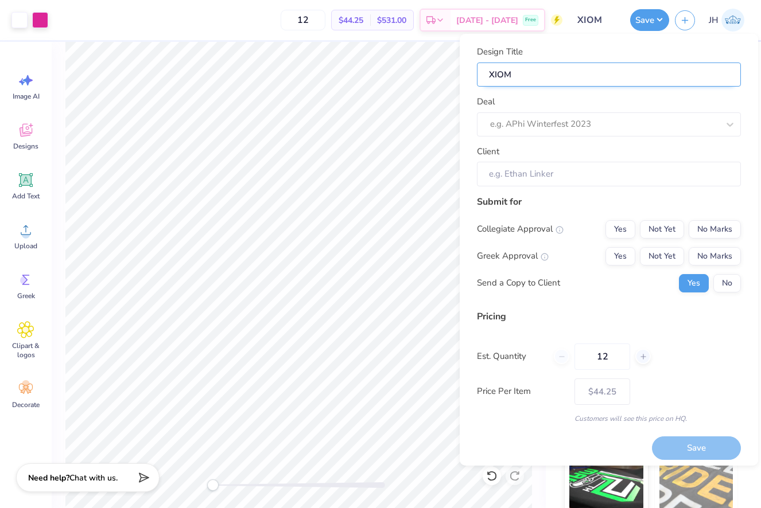
type input "XIOM"
type input "XIOM S"
type input "XIOM Sw"
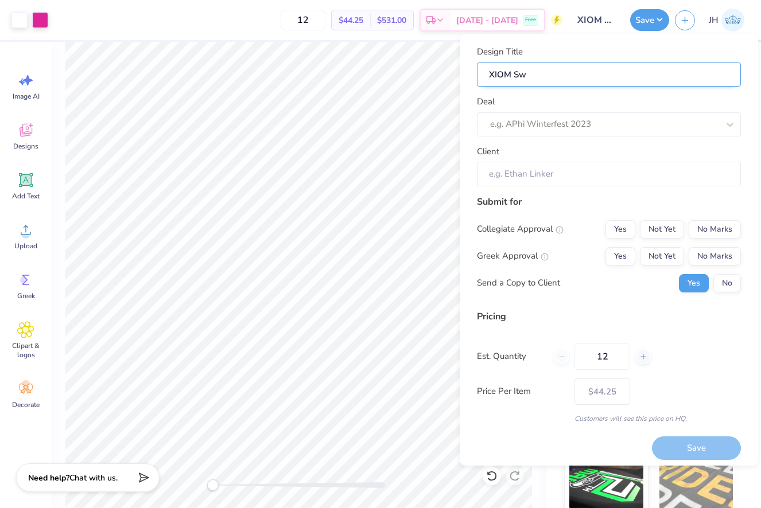
type input "[PERSON_NAME]"
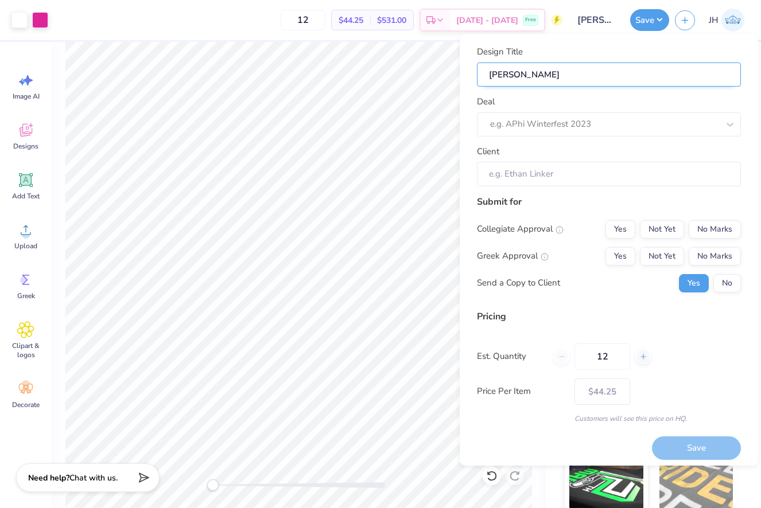
type input "[PERSON_NAME]"
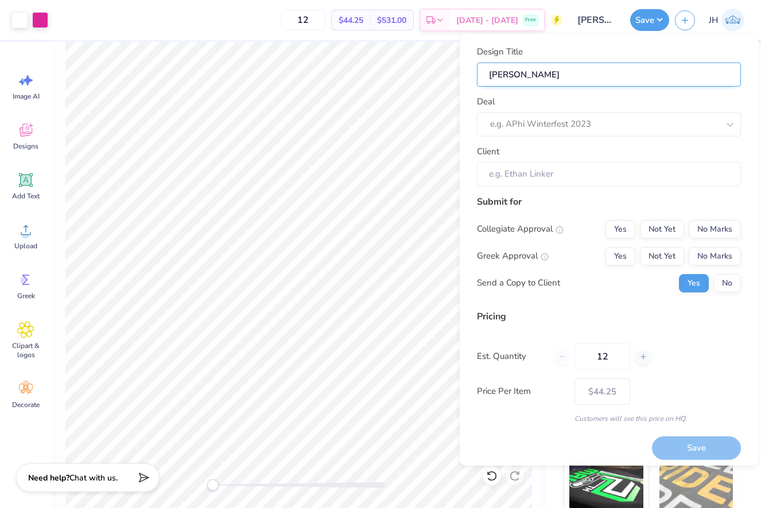
type input "[PERSON_NAME]"
type input "XIOM Sweatshirt"
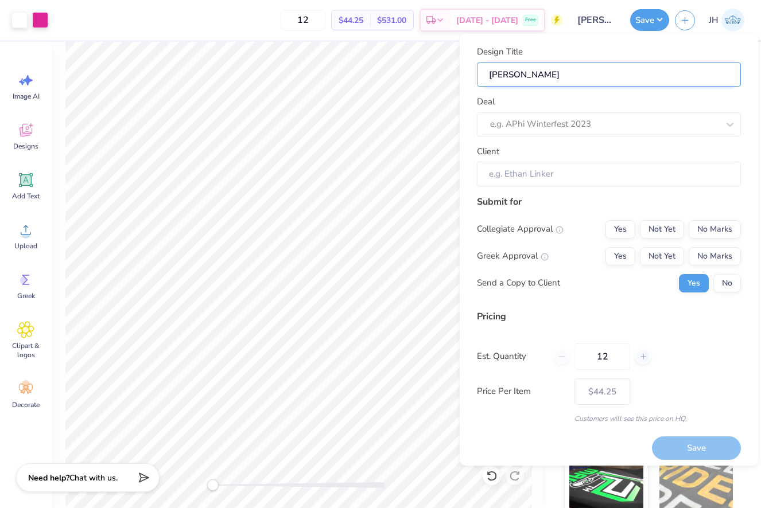
type input "XIOM Sweatshirt"
type input "[PERSON_NAME]"
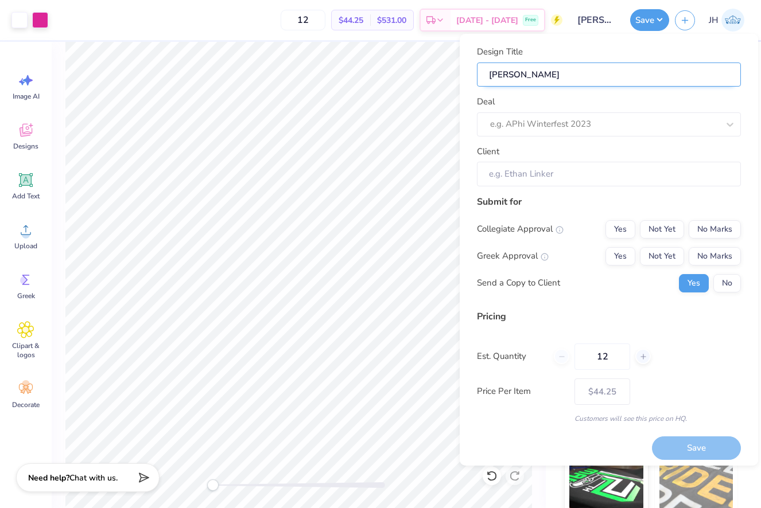
type input "[PERSON_NAME]"
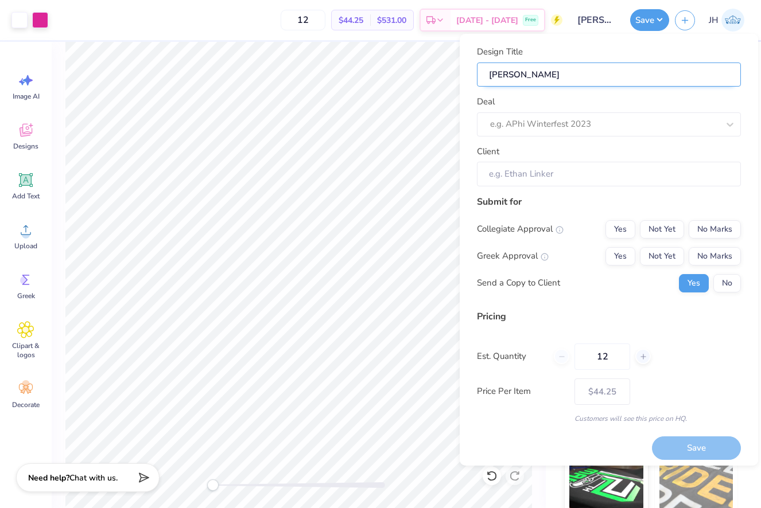
type input "[PERSON_NAME]"
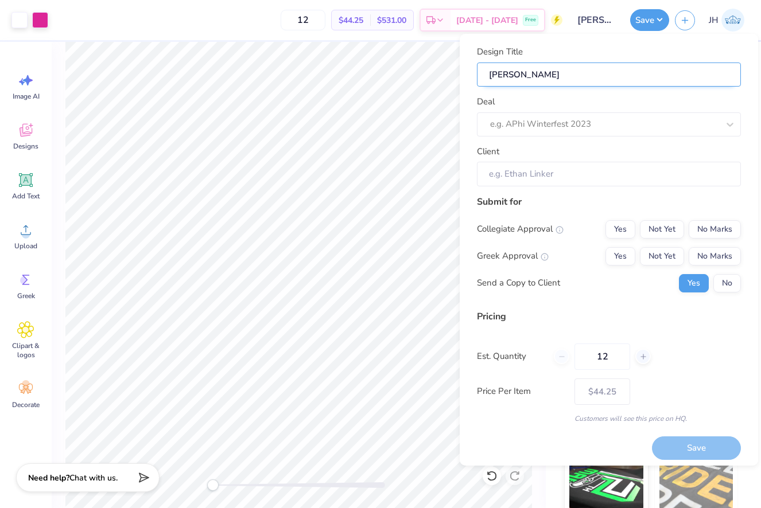
type input "XIOM Sw"
type input "XIOM S"
type input "XIOM Se"
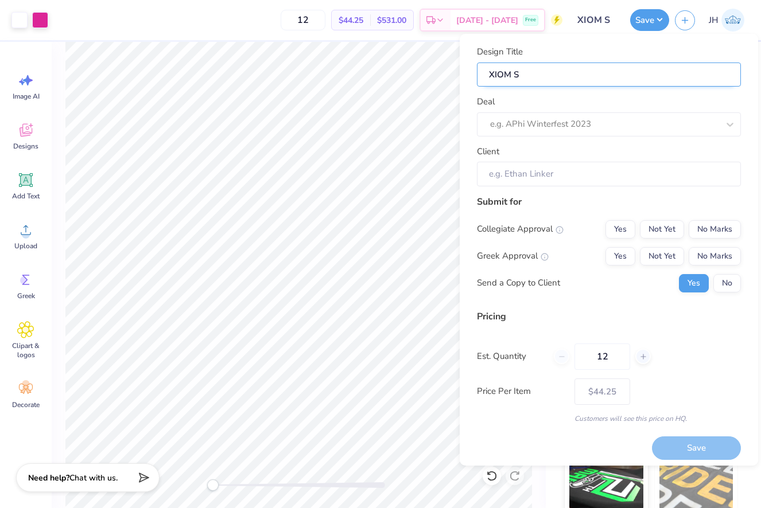
type input "XIOM Se"
type input "XIOM Set"
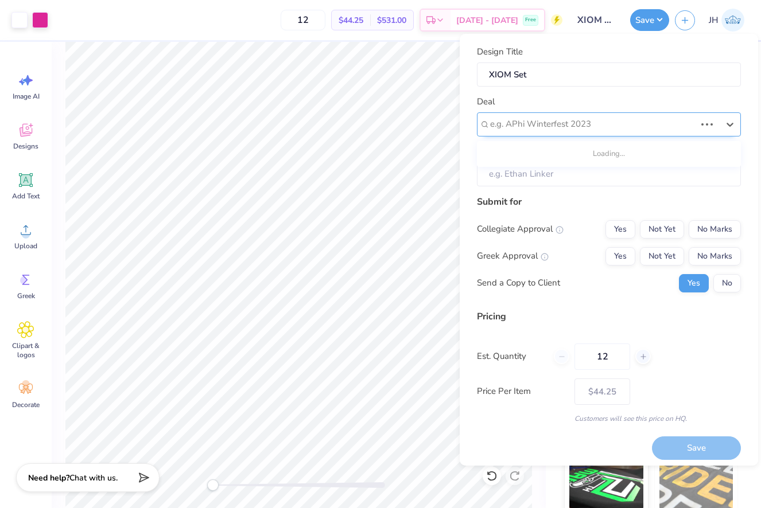
click at [605, 118] on div at bounding box center [592, 123] width 205 height 15
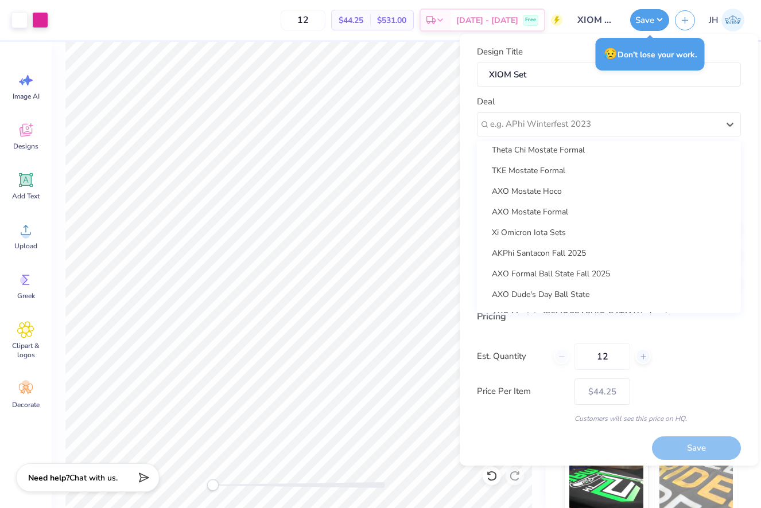
scroll to position [202, 0]
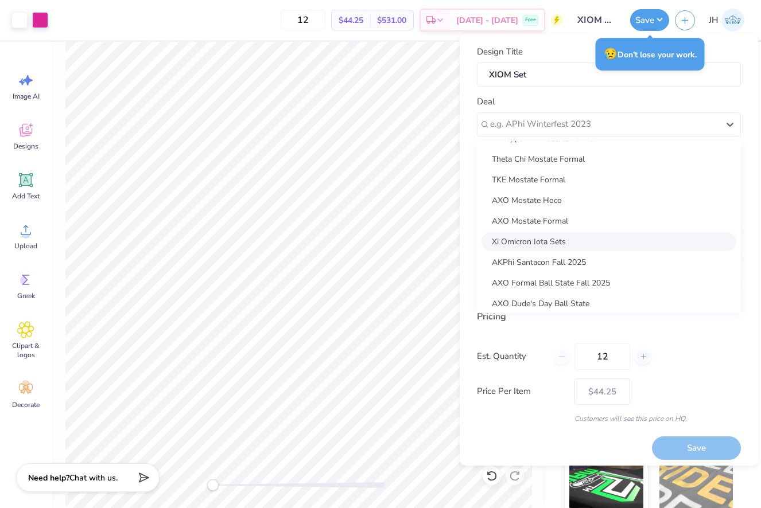
click at [561, 238] on div "Xi Omicron Iota Sets" at bounding box center [608, 241] width 255 height 19
type input "[PERSON_NAME]"
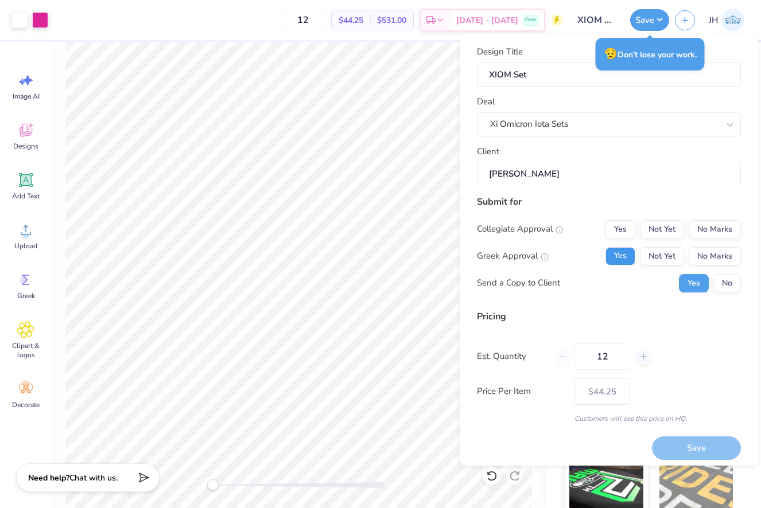
click at [623, 258] on button "Yes" at bounding box center [620, 256] width 30 height 18
click at [724, 229] on button "No Marks" at bounding box center [714, 229] width 52 height 18
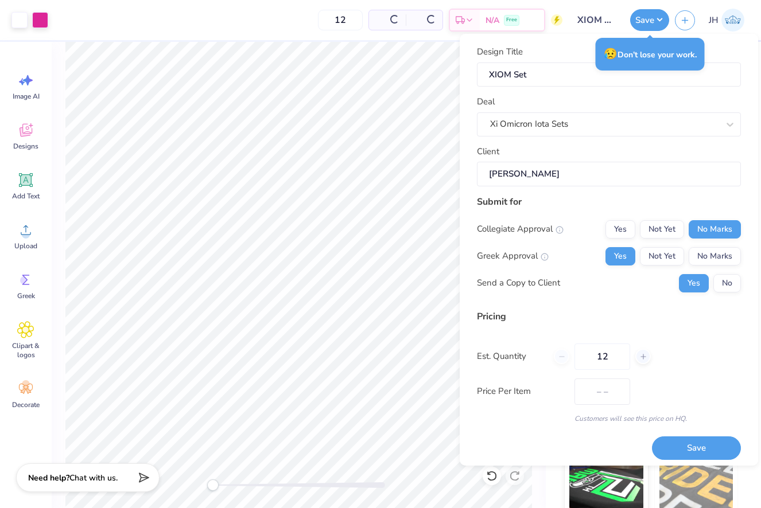
type input "$44.25"
click at [622, 358] on input "12" at bounding box center [602, 357] width 56 height 26
type input "1"
type input "0"
type input "020"
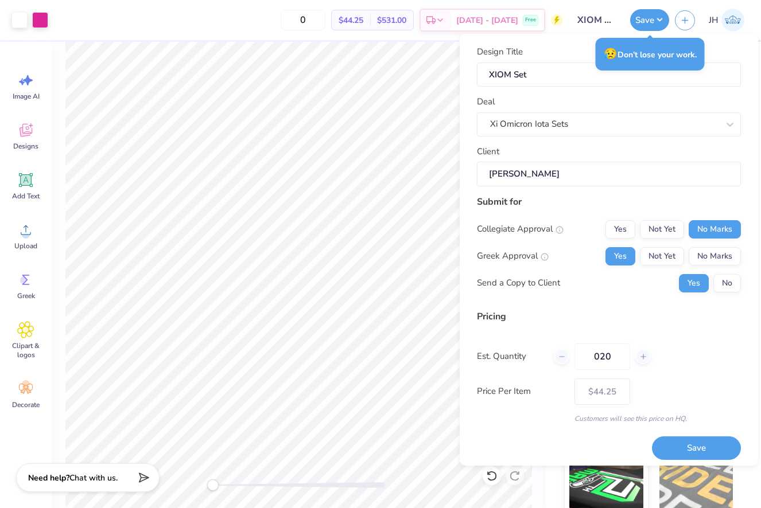
type input "20"
type input "$37.25"
click at [602, 355] on input "020" at bounding box center [602, 357] width 56 height 26
type input "20"
click at [667, 371] on div "Pricing Est. Quantity 20 Price Per Item $37.25 Customers will see this price on…" at bounding box center [609, 367] width 264 height 114
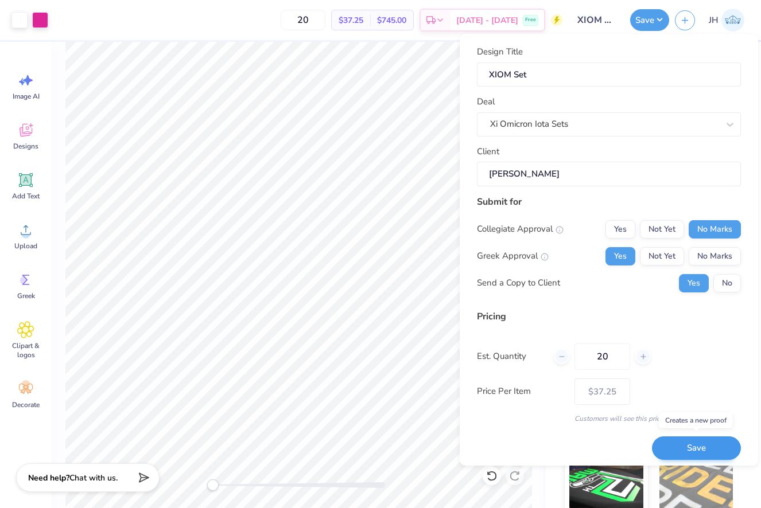
click at [691, 451] on button "Save" at bounding box center [696, 448] width 89 height 24
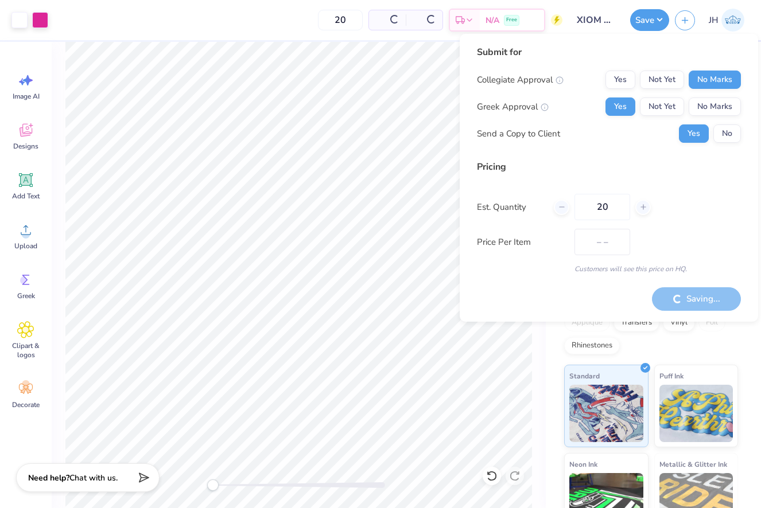
type input "$37.25"
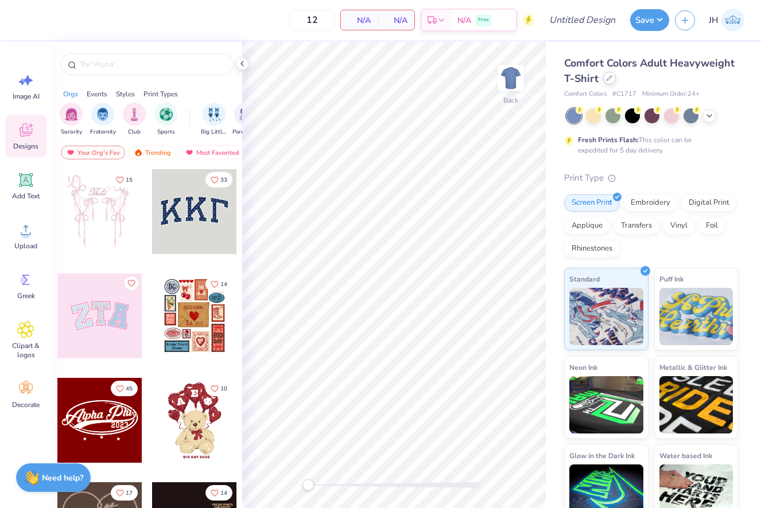
click at [607, 80] on icon at bounding box center [609, 78] width 5 height 5
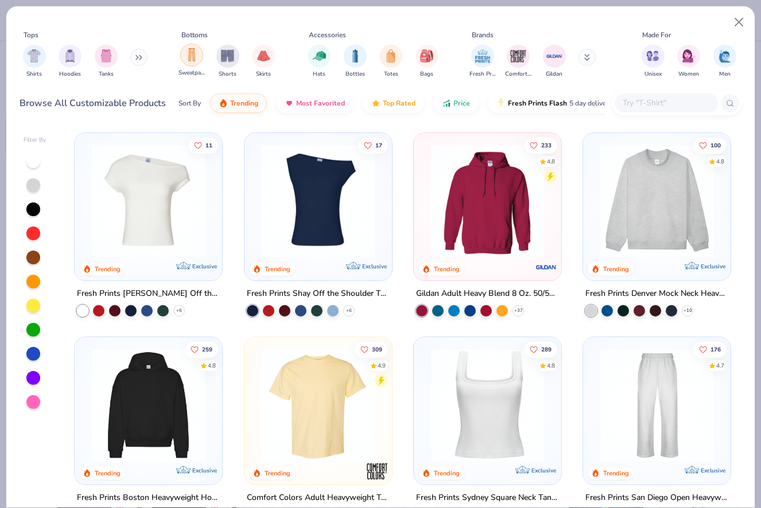
click at [191, 63] on div "filter for Sweatpants" at bounding box center [191, 55] width 23 height 23
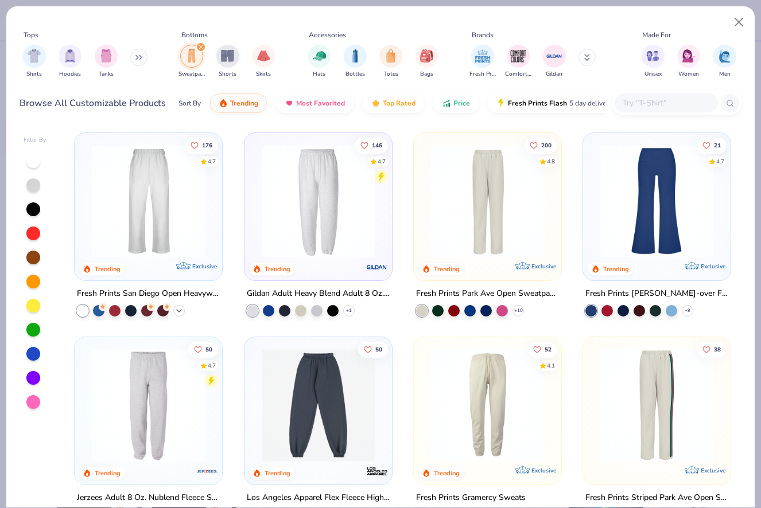
click at [178, 310] on icon at bounding box center [178, 310] width 9 height 9
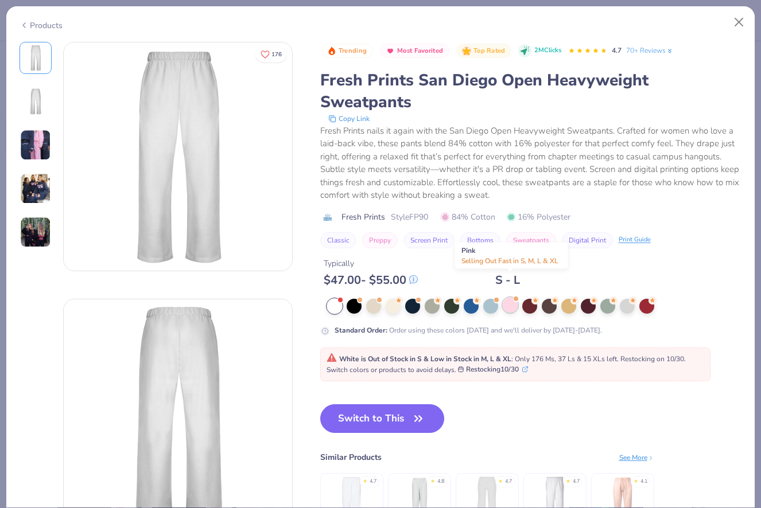
click at [508, 298] on div at bounding box center [509, 305] width 15 height 15
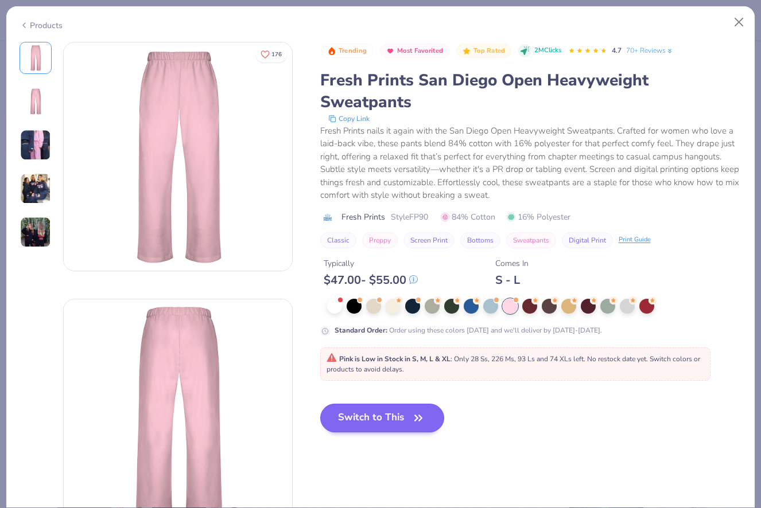
click at [401, 404] on button "Switch to This" at bounding box center [382, 418] width 124 height 29
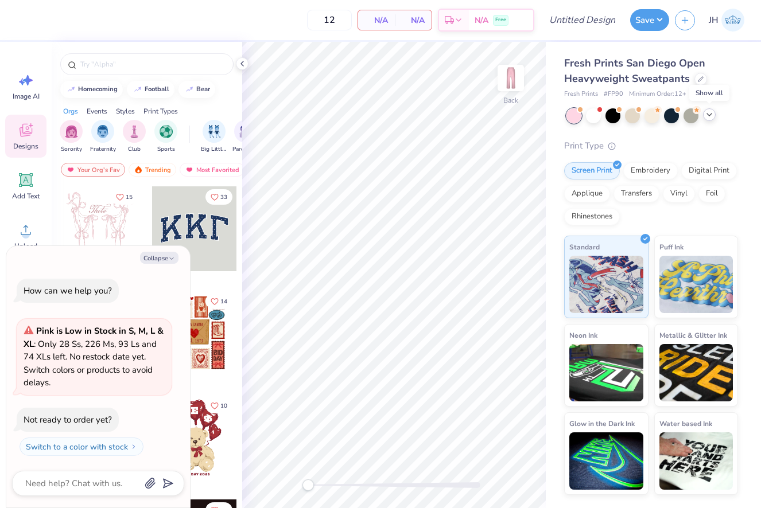
click at [708, 113] on icon at bounding box center [708, 114] width 9 height 9
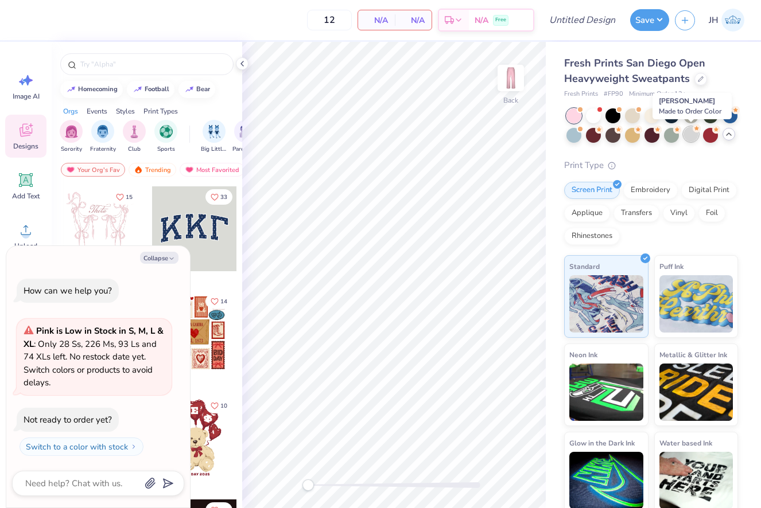
click at [688, 138] on div at bounding box center [690, 134] width 15 height 15
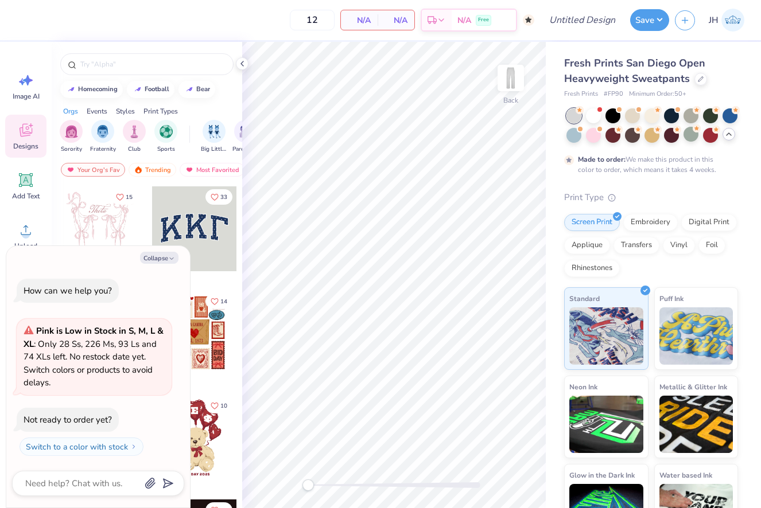
type textarea "x"
type input "50"
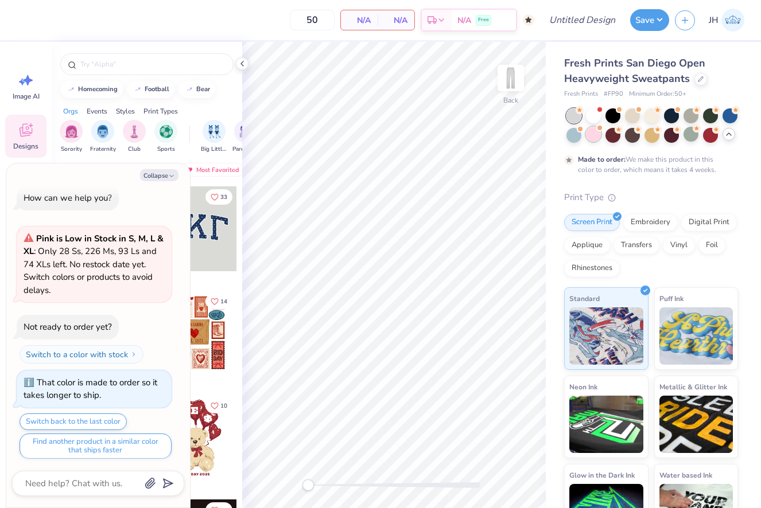
click at [595, 134] on div at bounding box center [593, 134] width 15 height 15
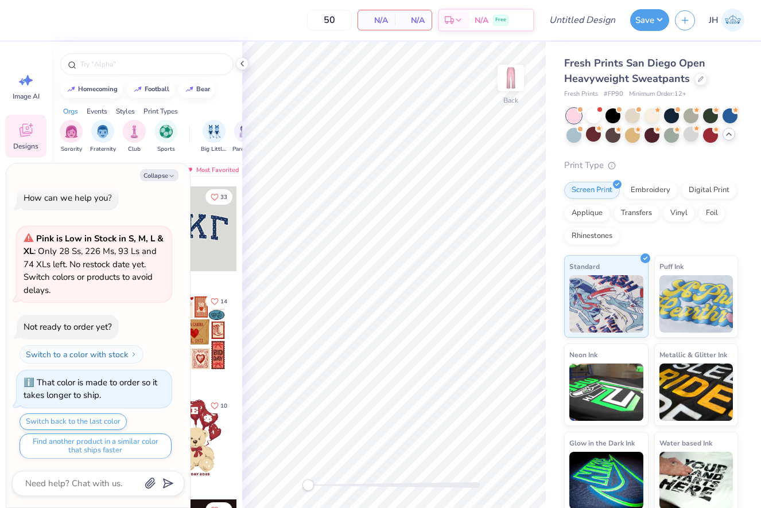
scroll to position [218, 0]
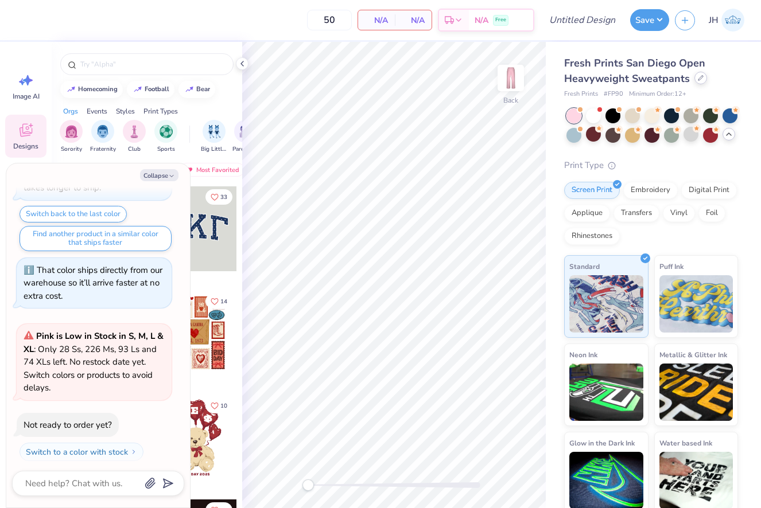
click at [701, 77] on icon at bounding box center [700, 78] width 6 height 6
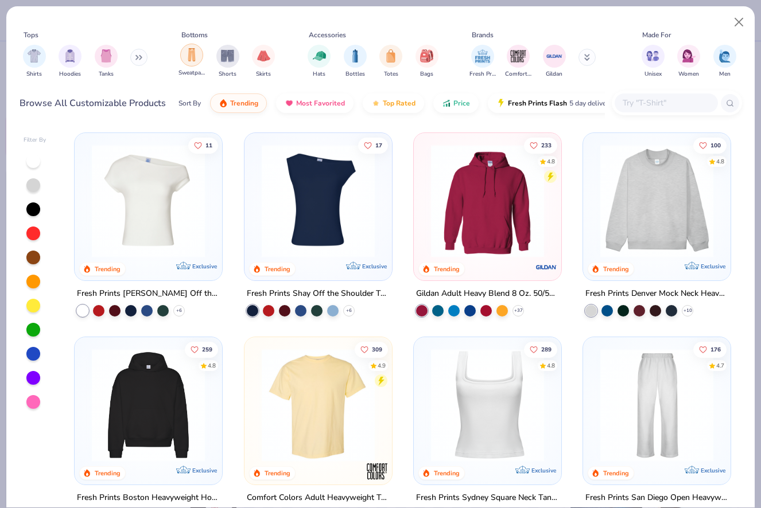
click at [188, 63] on div "filter for Sweatpants" at bounding box center [191, 55] width 23 height 23
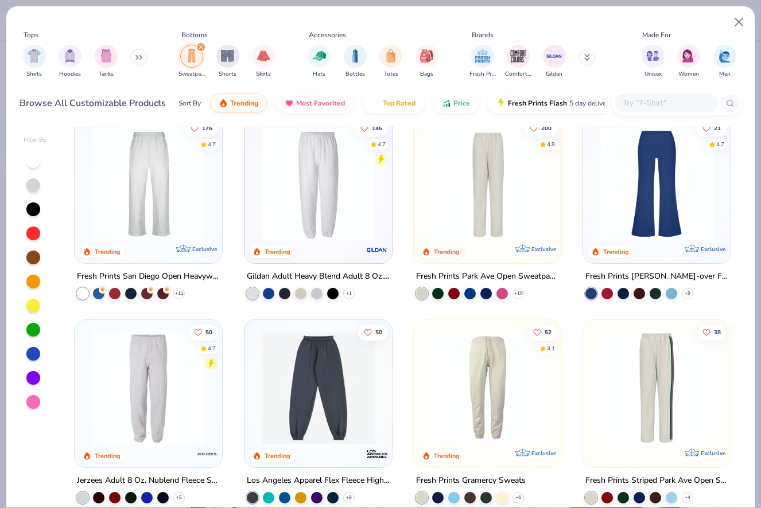
scroll to position [14, 0]
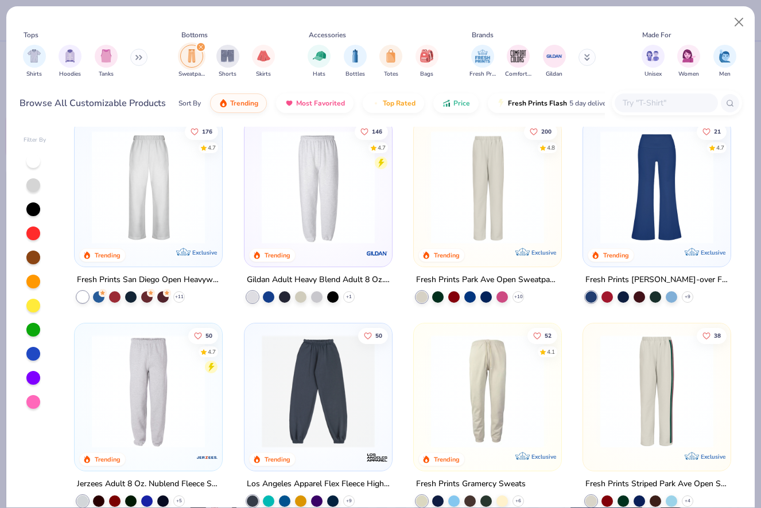
click at [184, 185] on img at bounding box center [148, 187] width 124 height 113
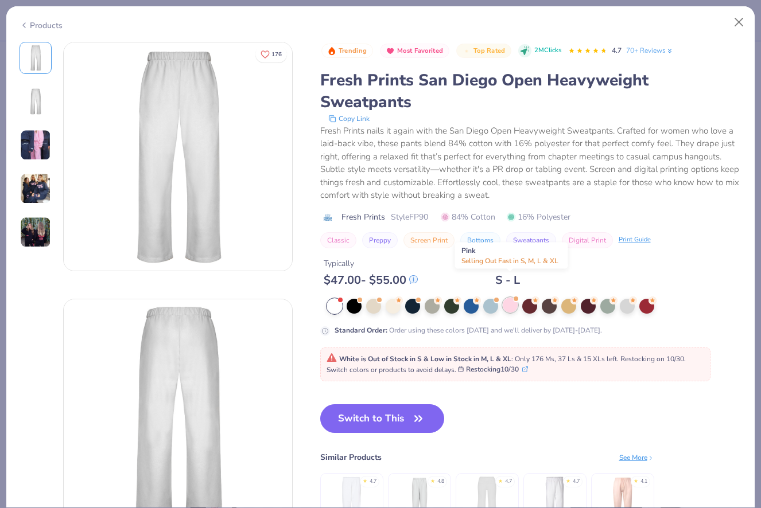
click at [510, 298] on div at bounding box center [509, 305] width 15 height 15
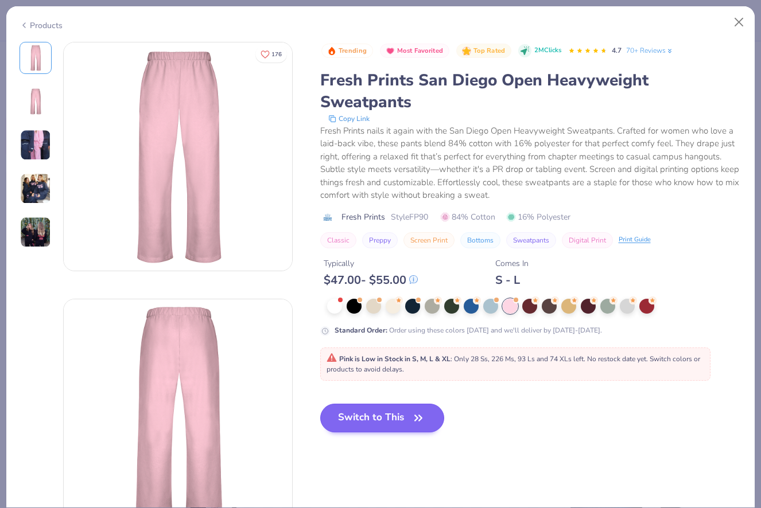
click at [380, 404] on button "Switch to This" at bounding box center [382, 418] width 124 height 29
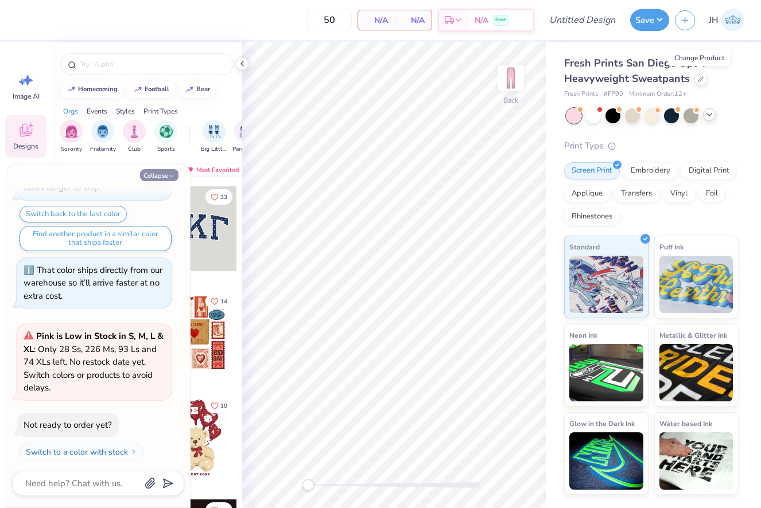
click at [158, 175] on button "Collapse" at bounding box center [159, 175] width 38 height 12
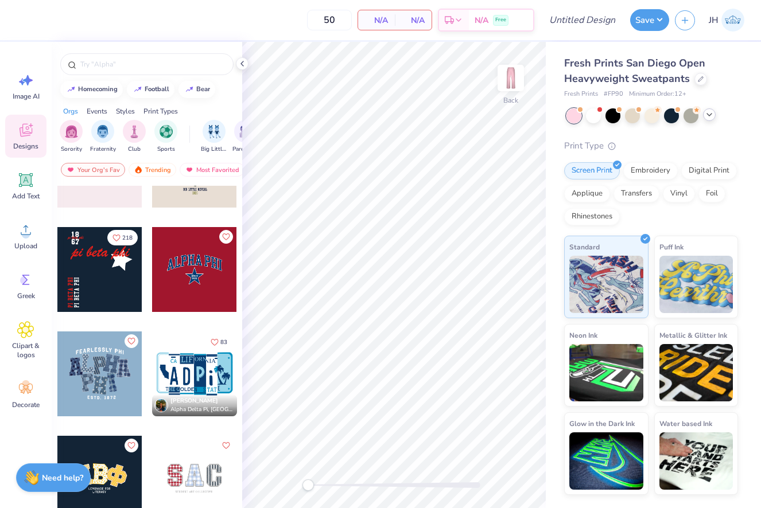
scroll to position [1735, 0]
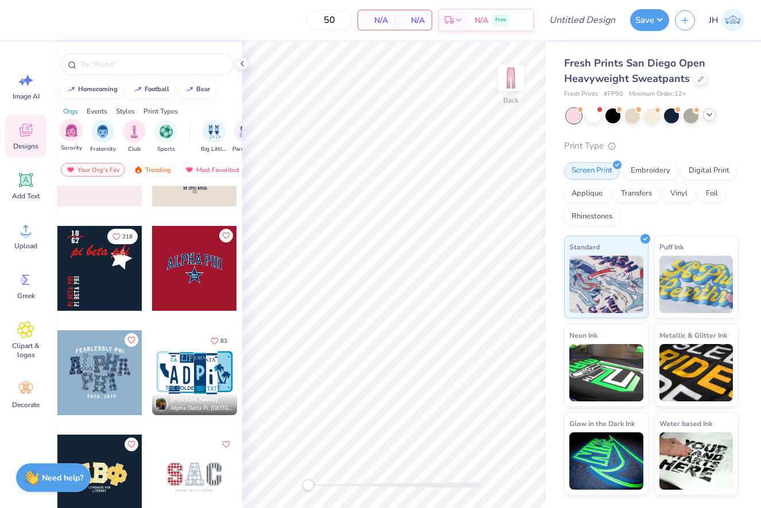
click at [72, 144] on span "Sorority" at bounding box center [71, 148] width 21 height 9
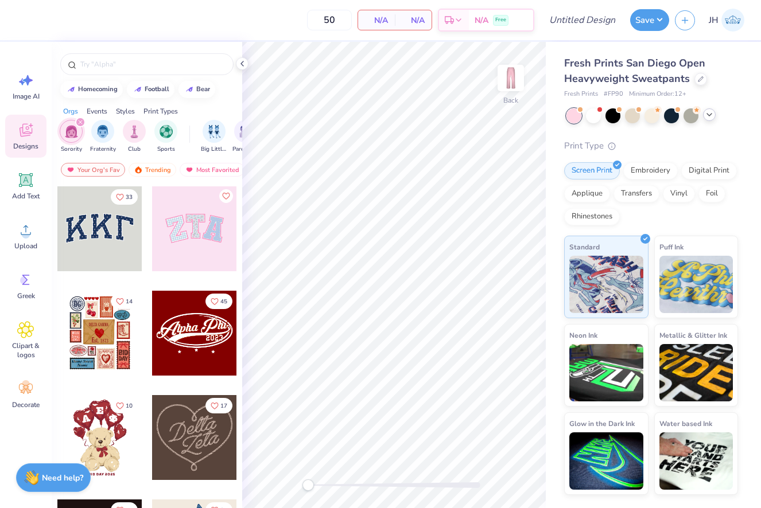
scroll to position [0, 0]
click at [193, 312] on div at bounding box center [194, 333] width 85 height 85
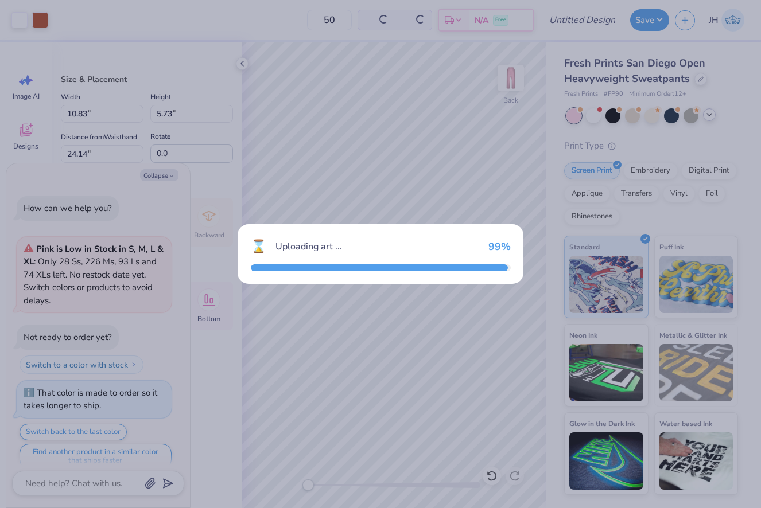
scroll to position [274, 0]
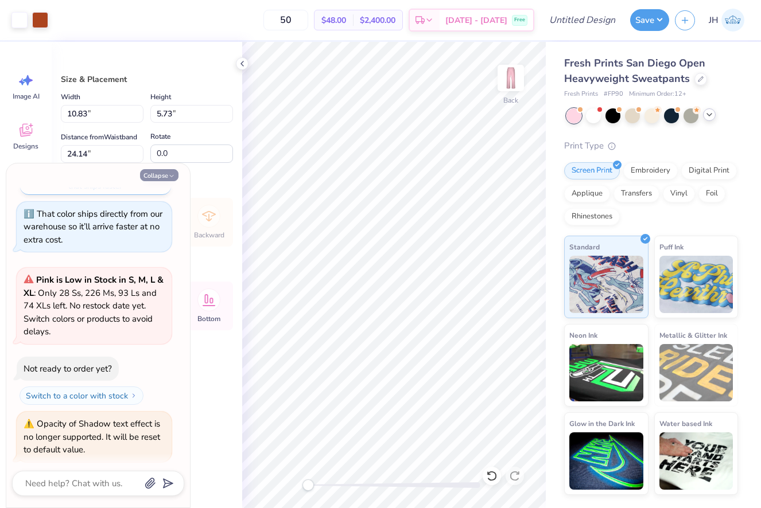
click at [167, 174] on button "Collapse" at bounding box center [159, 175] width 38 height 12
type textarea "x"
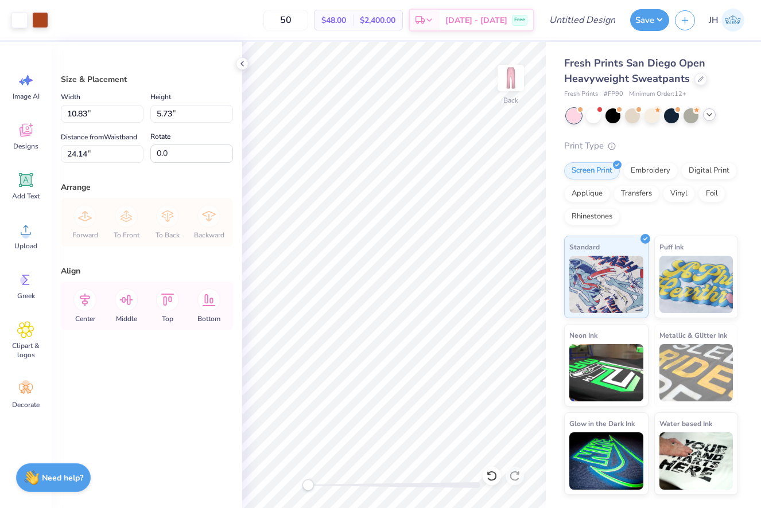
type input "8.71"
type input "4.60"
type input "25.27"
